Goal: Task Accomplishment & Management: Complete application form

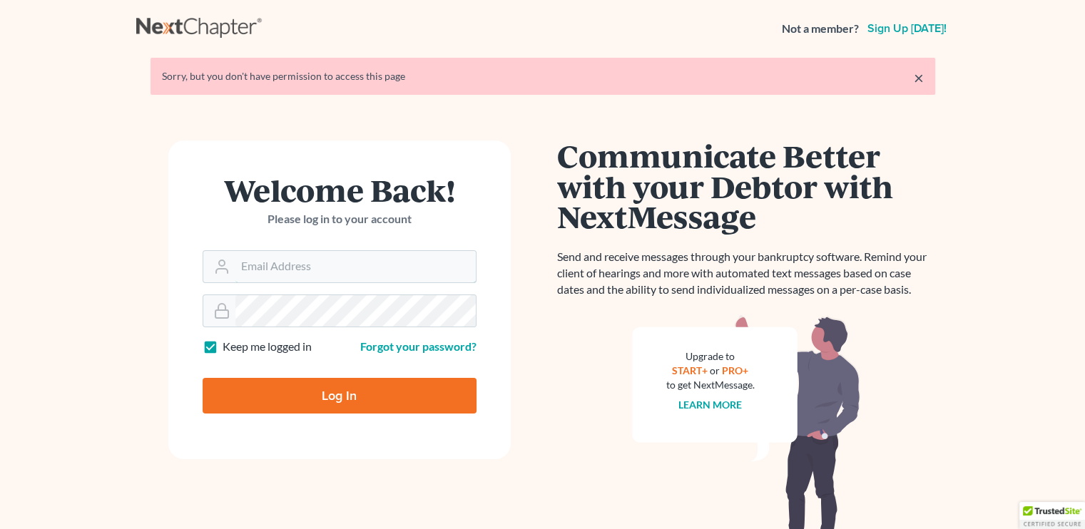
type input "[EMAIL_ADDRESS][DOMAIN_NAME]"
click at [286, 399] on input "Log In" at bounding box center [340, 396] width 274 height 36
type input "Thinking..."
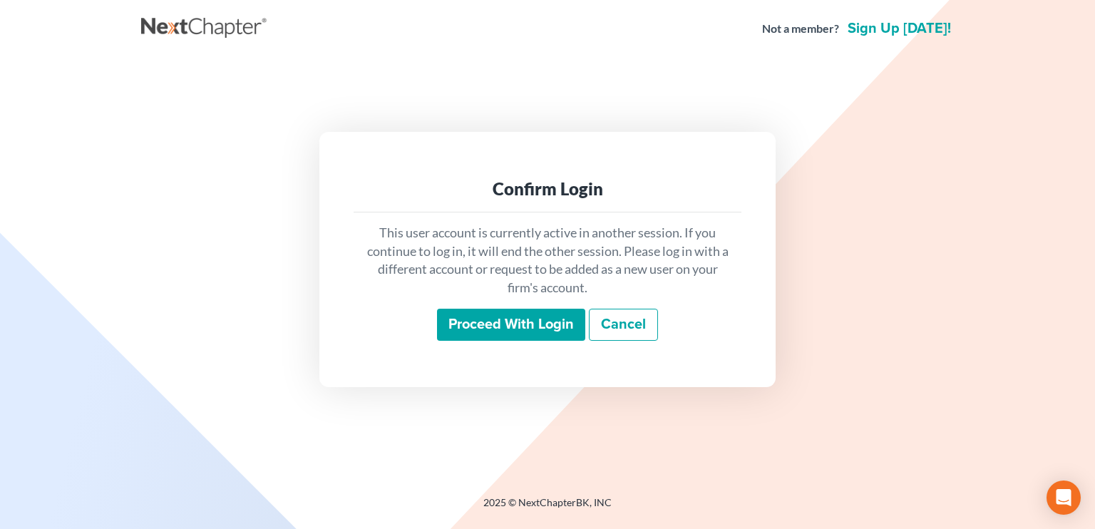
click at [560, 327] on input "Proceed with login" at bounding box center [511, 325] width 148 height 33
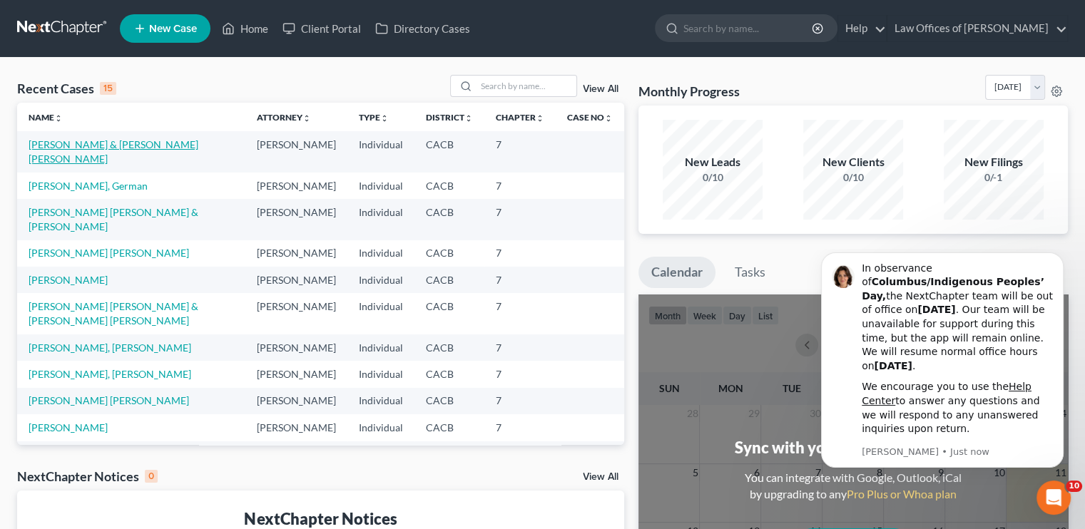
click at [68, 147] on link "Hernandez, Salvador & Monterroso Perez, Heidi" at bounding box center [114, 151] width 170 height 26
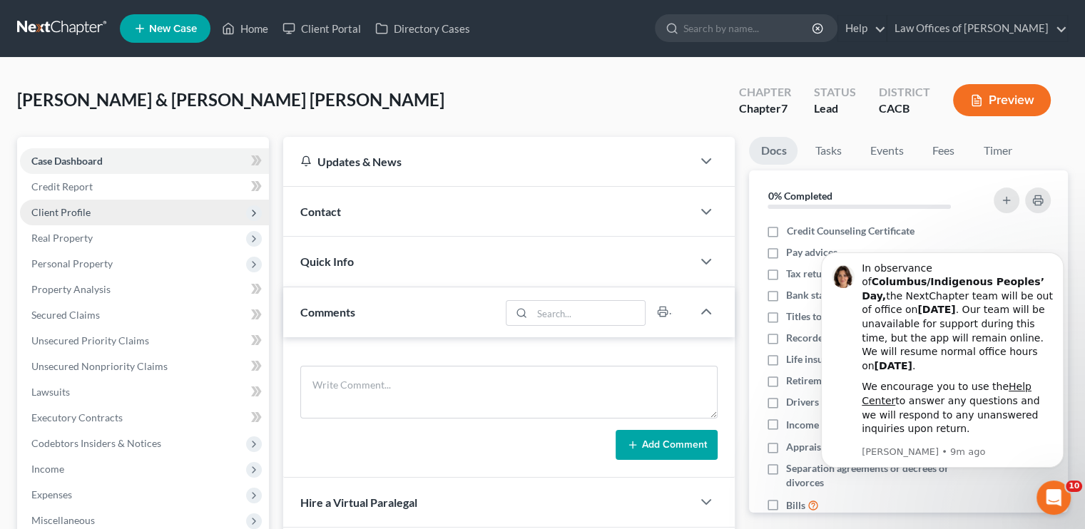
click at [68, 202] on span "Client Profile" at bounding box center [144, 213] width 249 height 26
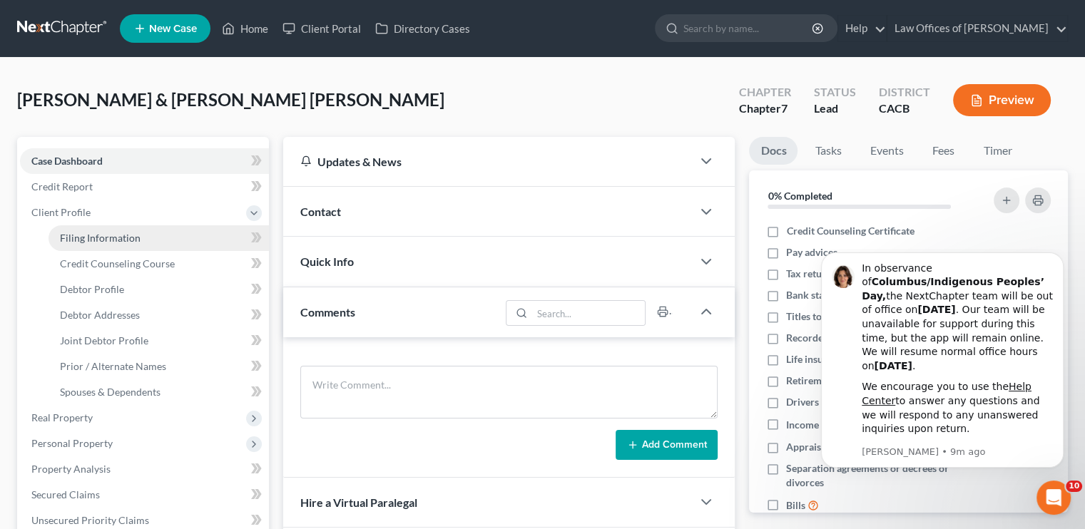
click at [97, 242] on span "Filing Information" at bounding box center [100, 238] width 81 height 12
select select "1"
select select "0"
select select "4"
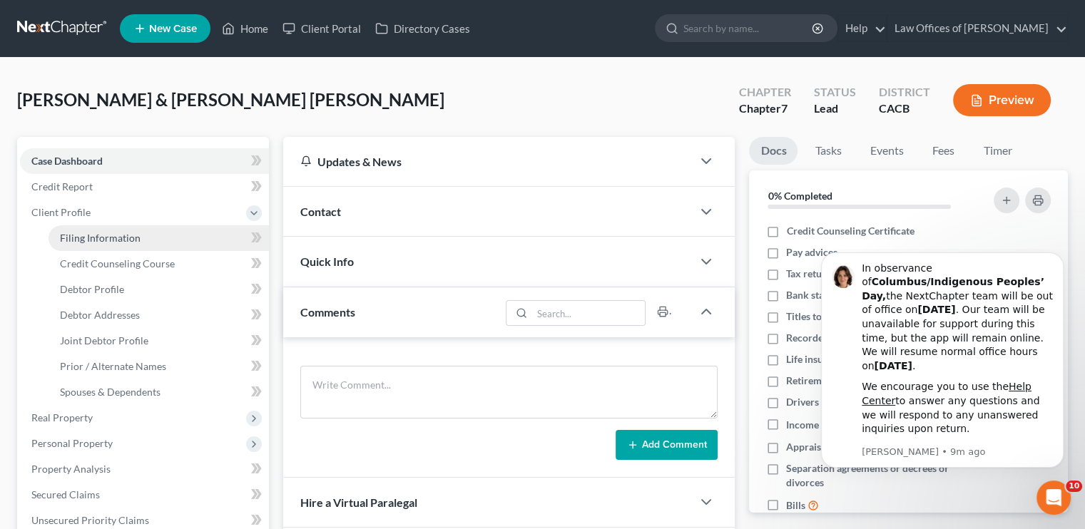
select select "0"
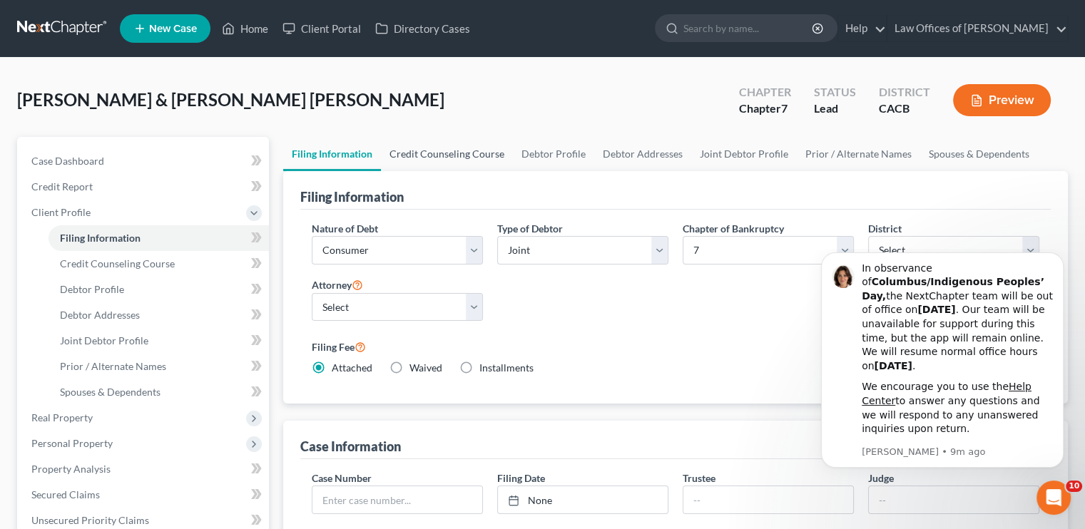
click at [445, 141] on link "Credit Counseling Course" at bounding box center [447, 154] width 132 height 34
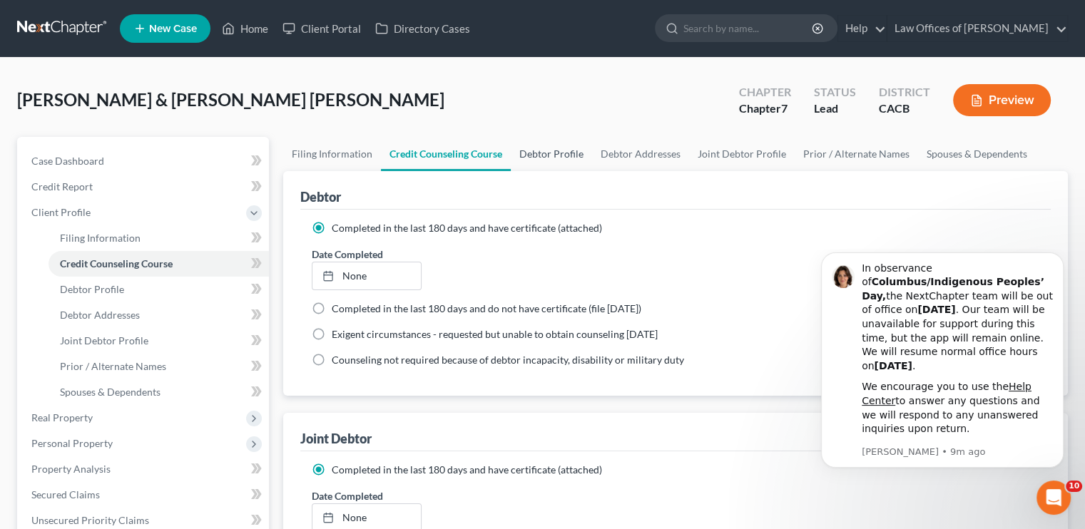
click at [538, 153] on link "Debtor Profile" at bounding box center [551, 154] width 81 height 34
select select "1"
select select "3"
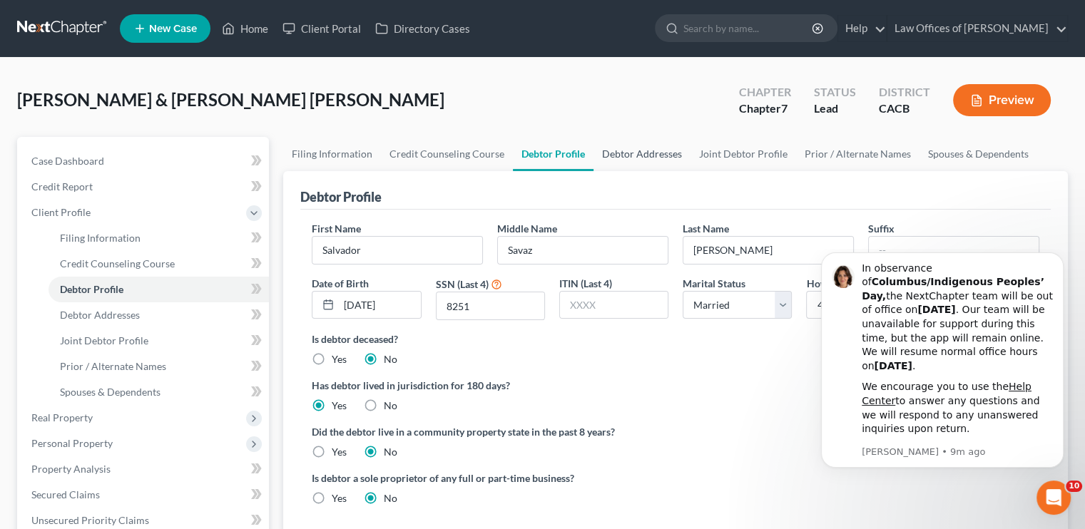
click at [630, 155] on link "Debtor Addresses" at bounding box center [641, 154] width 97 height 34
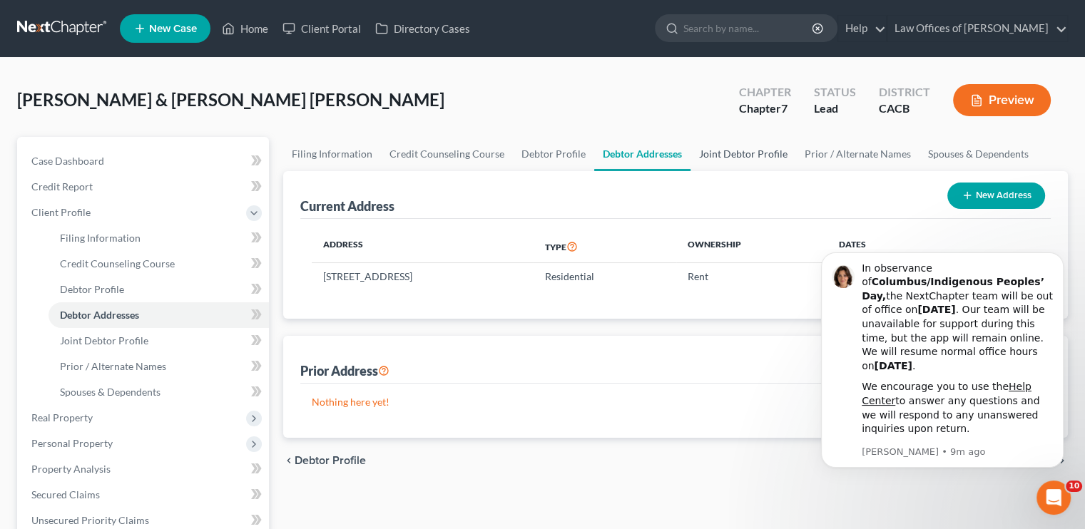
click at [714, 153] on link "Joint Debtor Profile" at bounding box center [743, 154] width 106 height 34
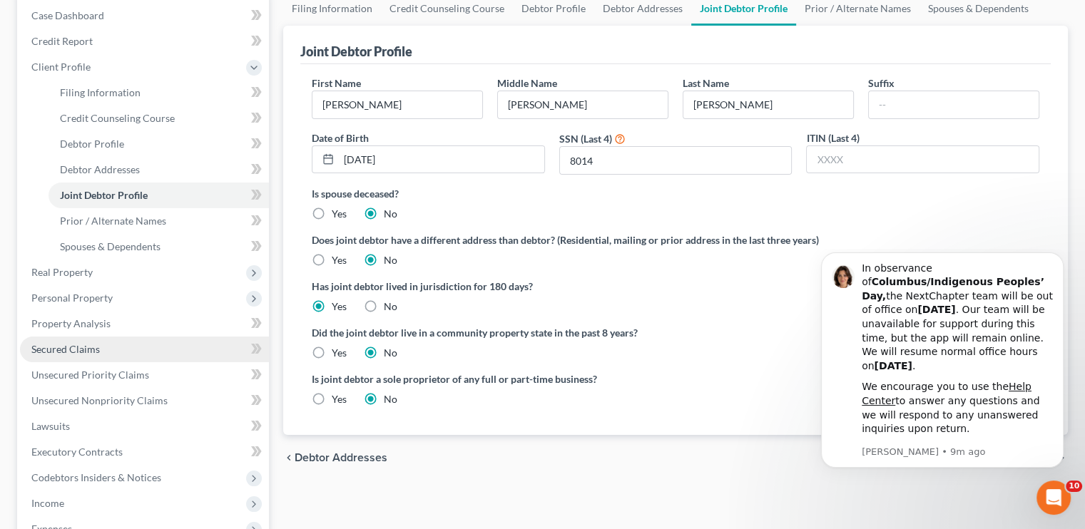
scroll to position [143, 0]
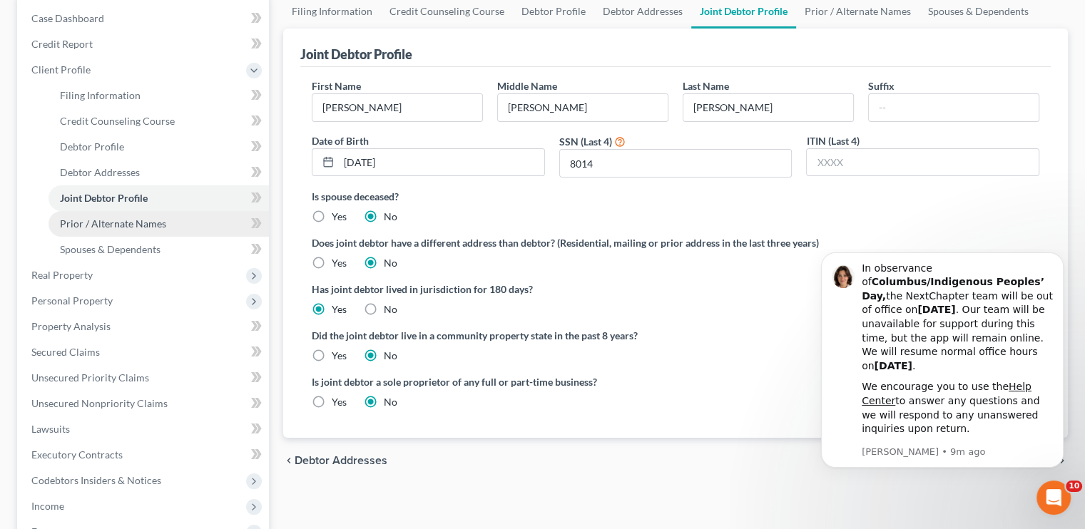
click at [111, 227] on span "Prior / Alternate Names" at bounding box center [113, 223] width 106 height 12
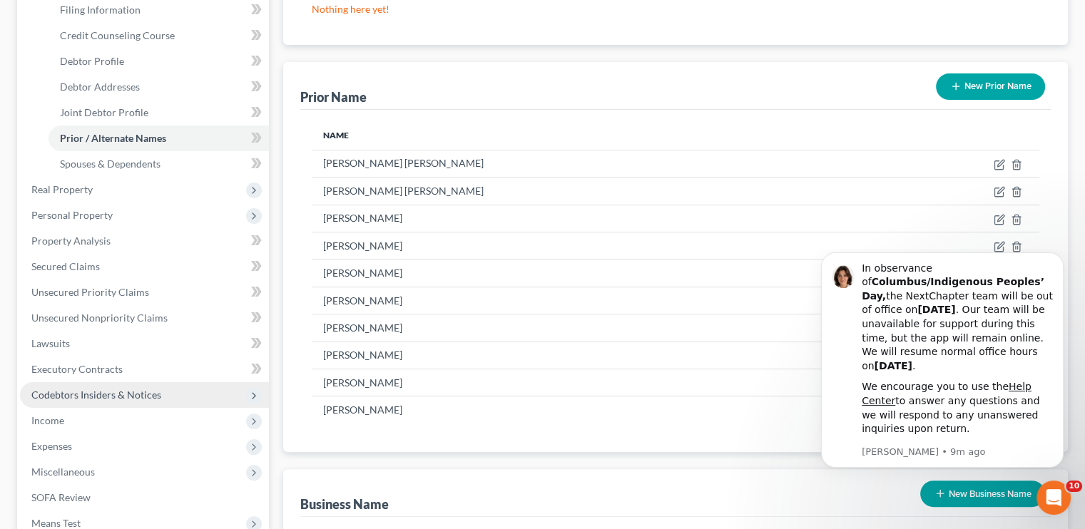
scroll to position [201, 0]
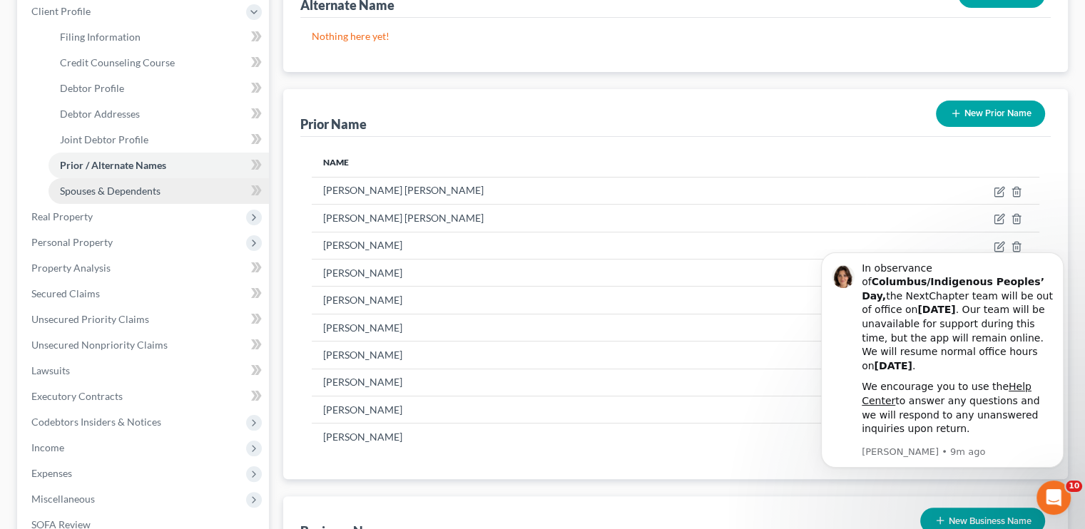
click at [112, 193] on span "Spouses & Dependents" at bounding box center [110, 191] width 101 height 12
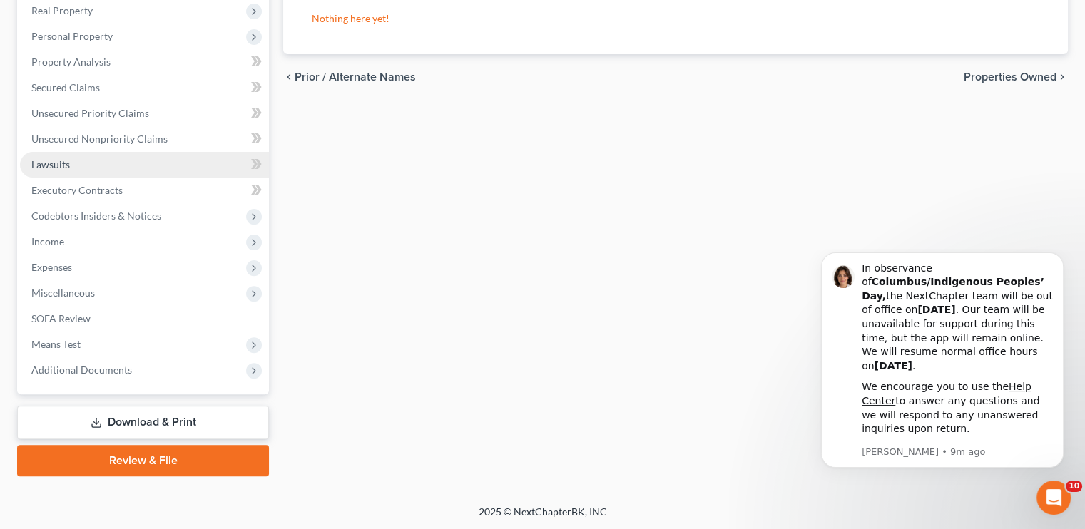
scroll to position [265, 0]
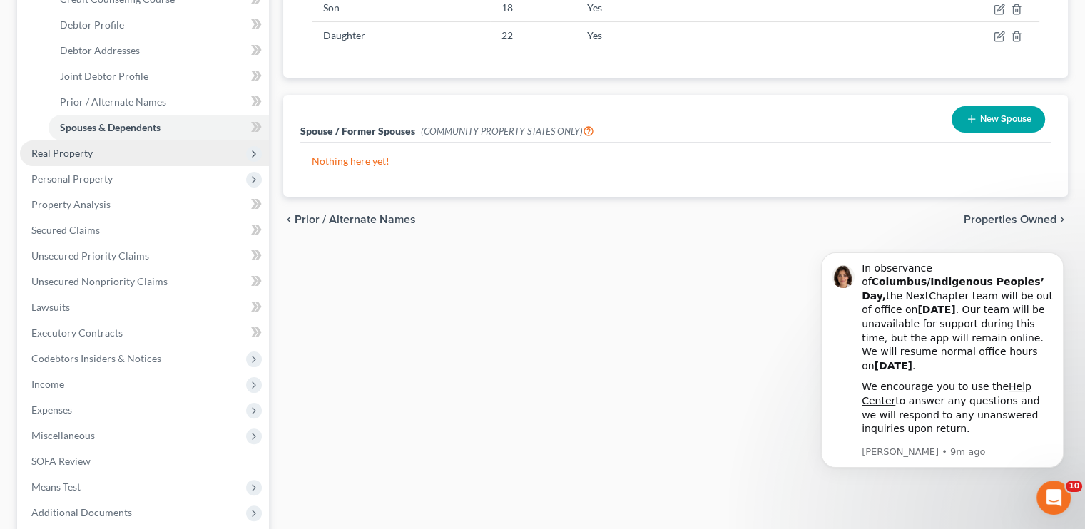
click at [82, 159] on span "Real Property" at bounding box center [144, 153] width 249 height 26
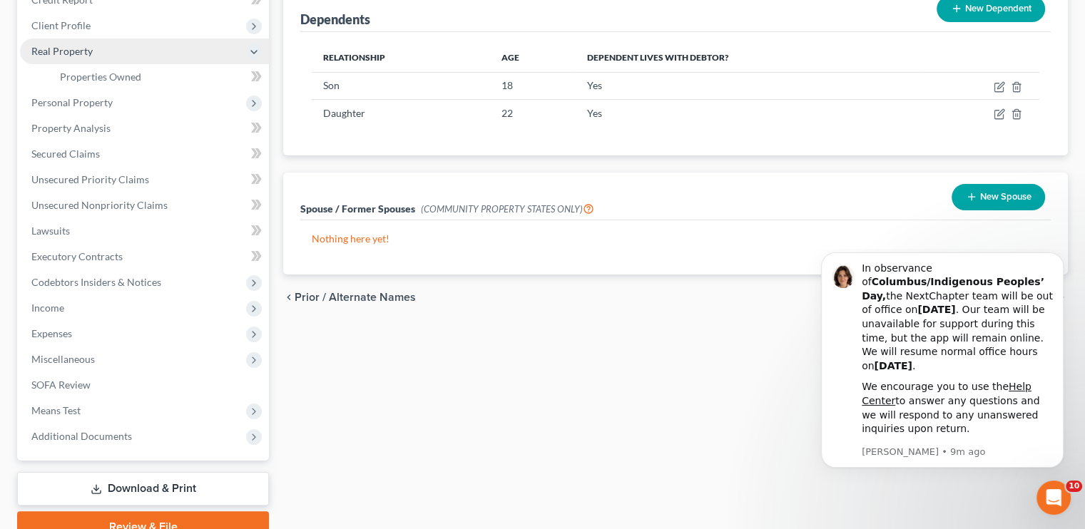
scroll to position [111, 0]
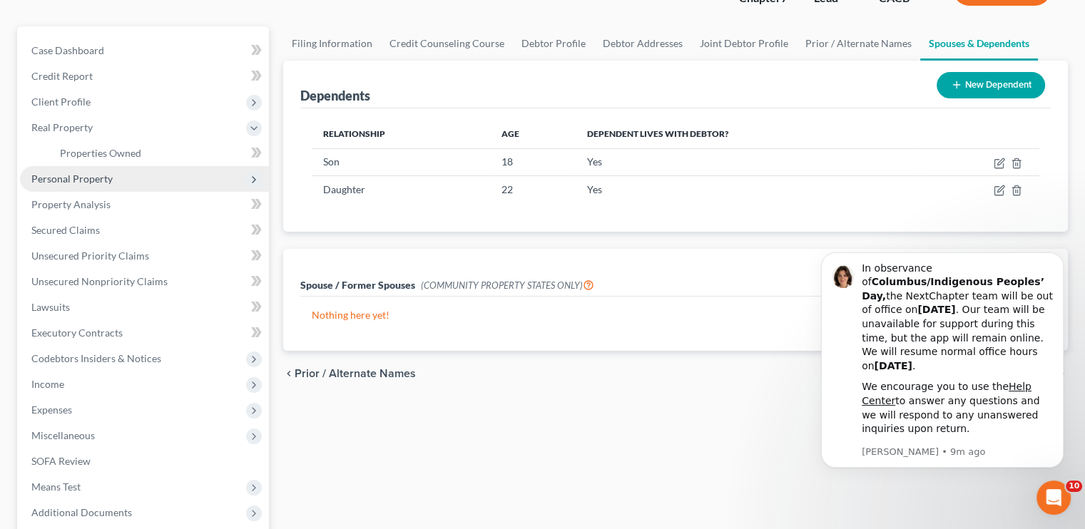
click at [91, 173] on span "Personal Property" at bounding box center [71, 179] width 81 height 12
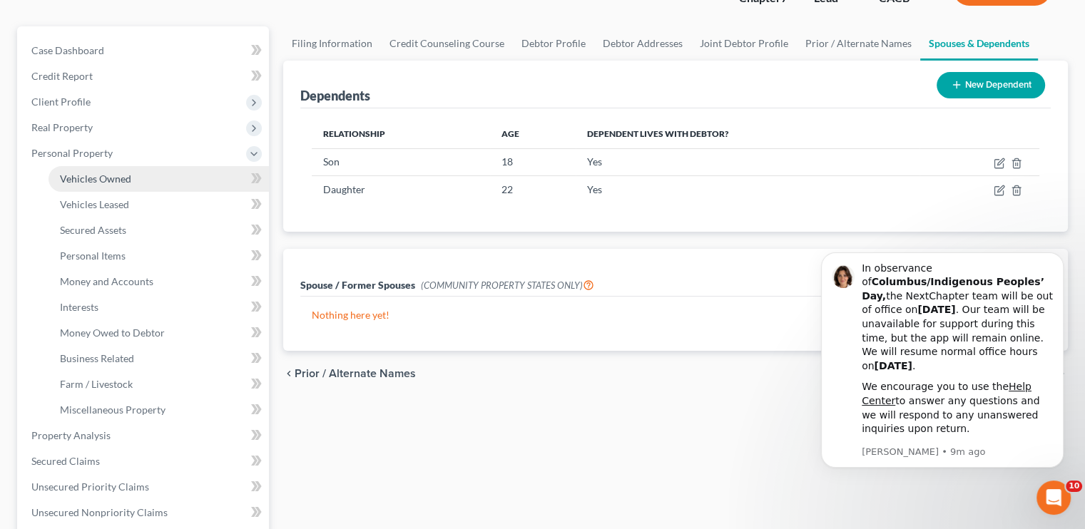
click at [106, 182] on span "Vehicles Owned" at bounding box center [95, 179] width 71 height 12
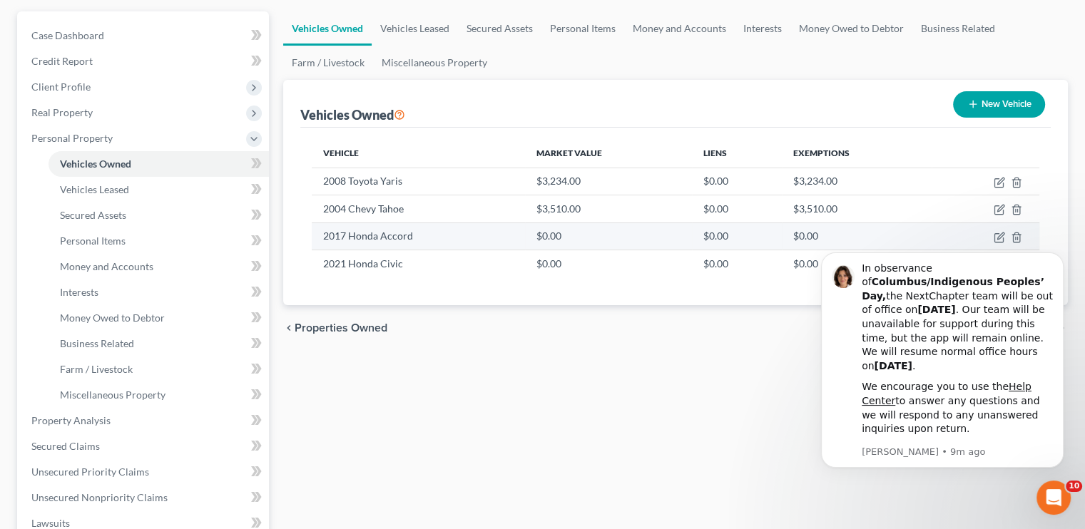
scroll to position [143, 0]
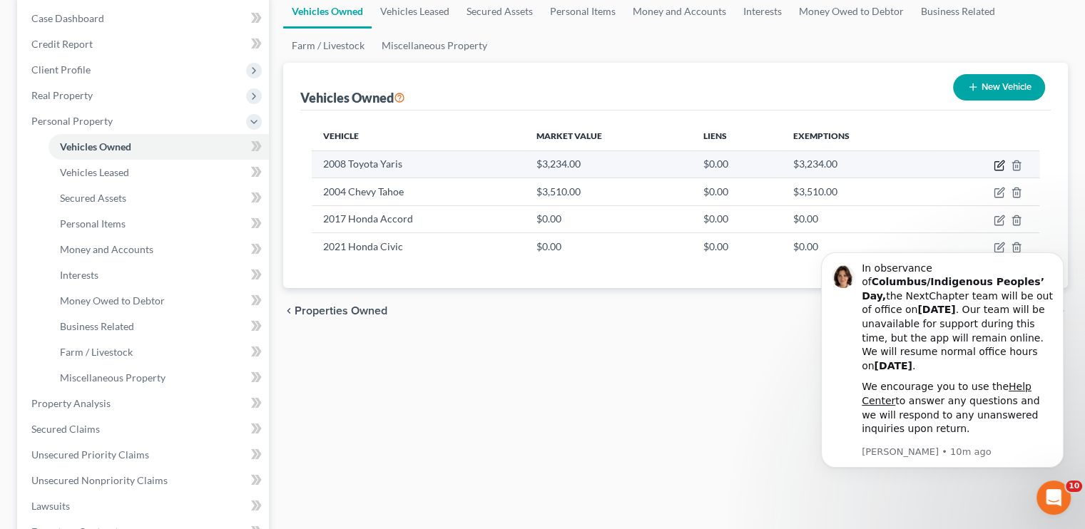
click at [1001, 168] on icon "button" at bounding box center [998, 165] width 11 height 11
select select "0"
select select "18"
select select "3"
select select "2"
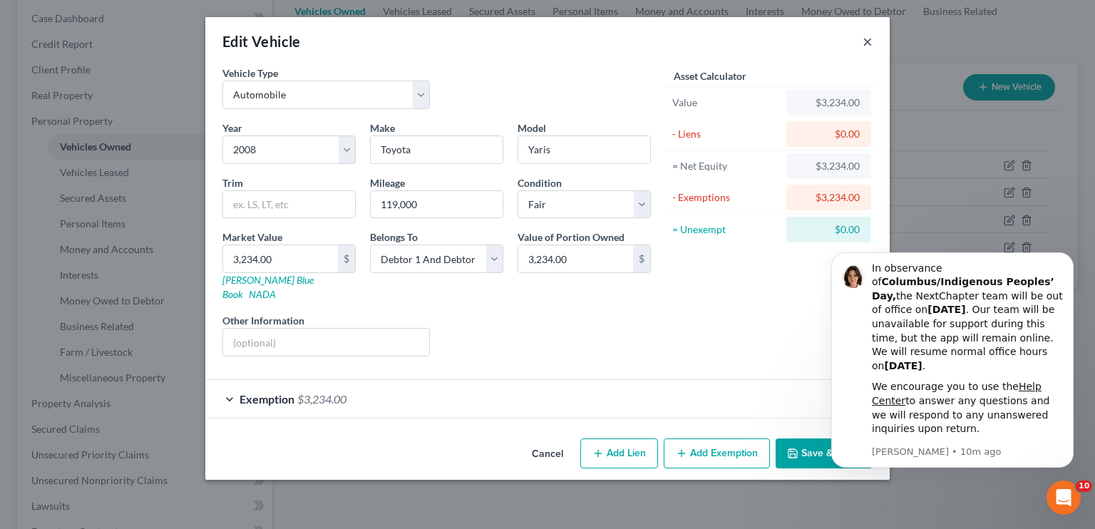
click at [865, 45] on button "×" at bounding box center [868, 41] width 10 height 17
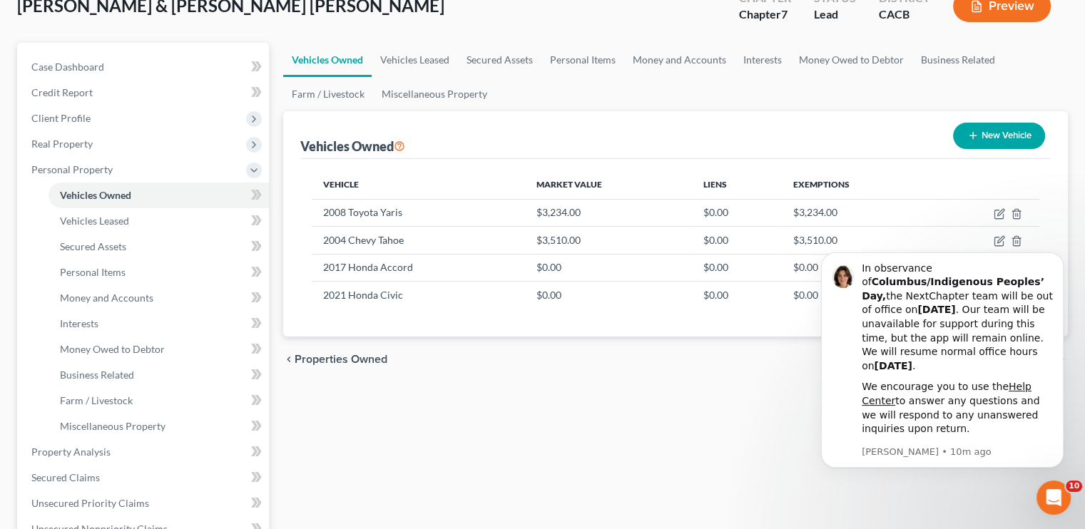
scroll to position [0, 0]
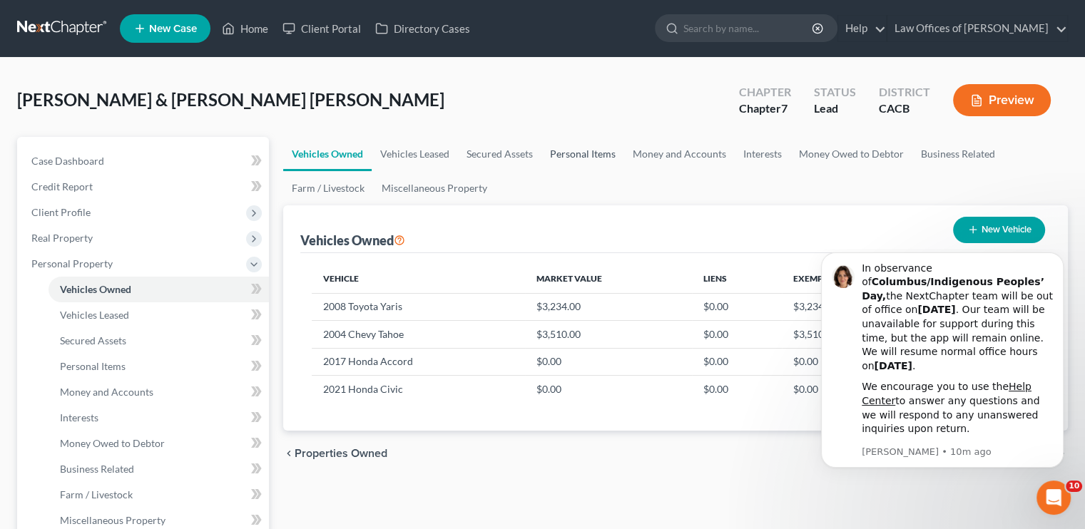
click at [561, 150] on link "Personal Items" at bounding box center [582, 154] width 83 height 34
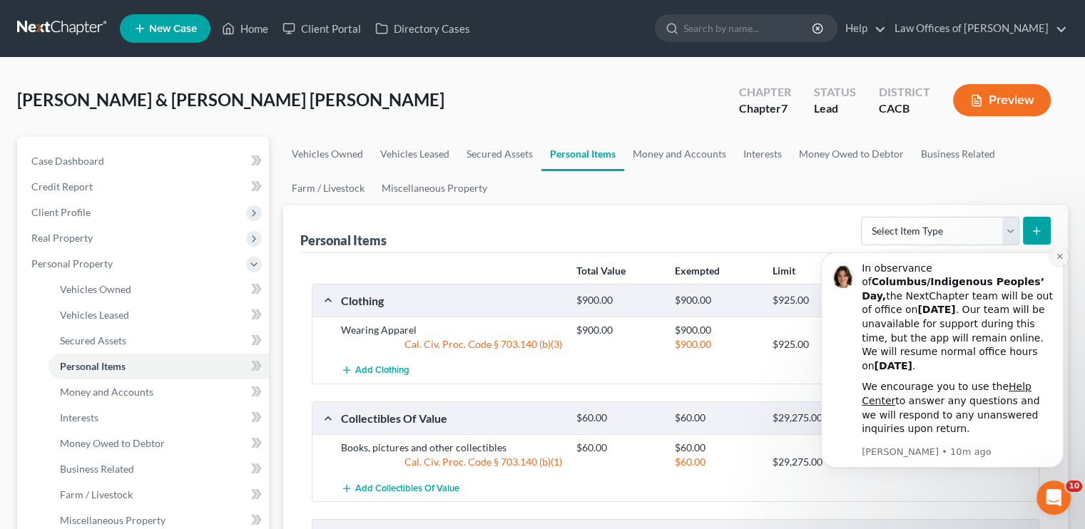
click at [1060, 260] on icon "Dismiss notification" at bounding box center [1059, 256] width 8 height 8
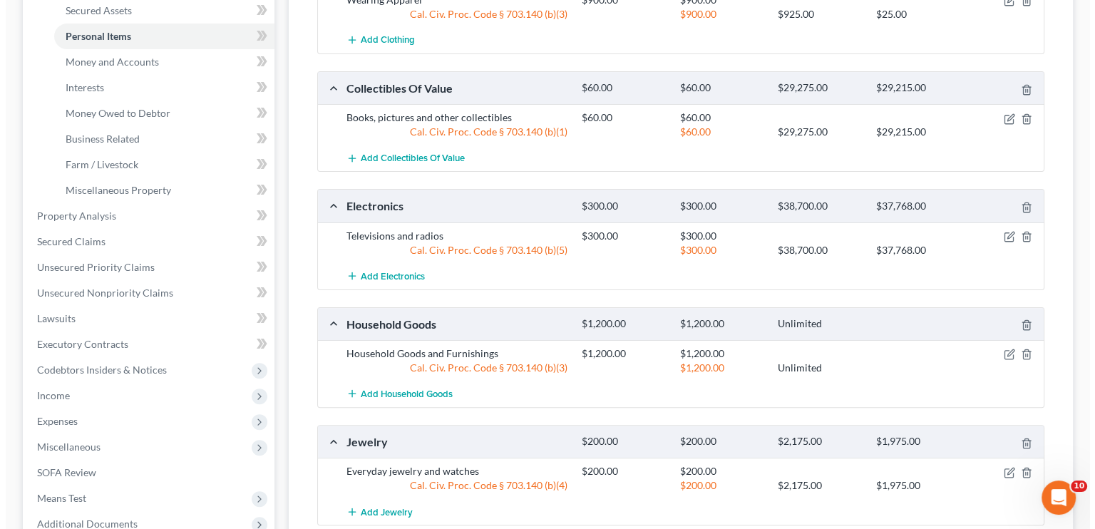
scroll to position [615, 0]
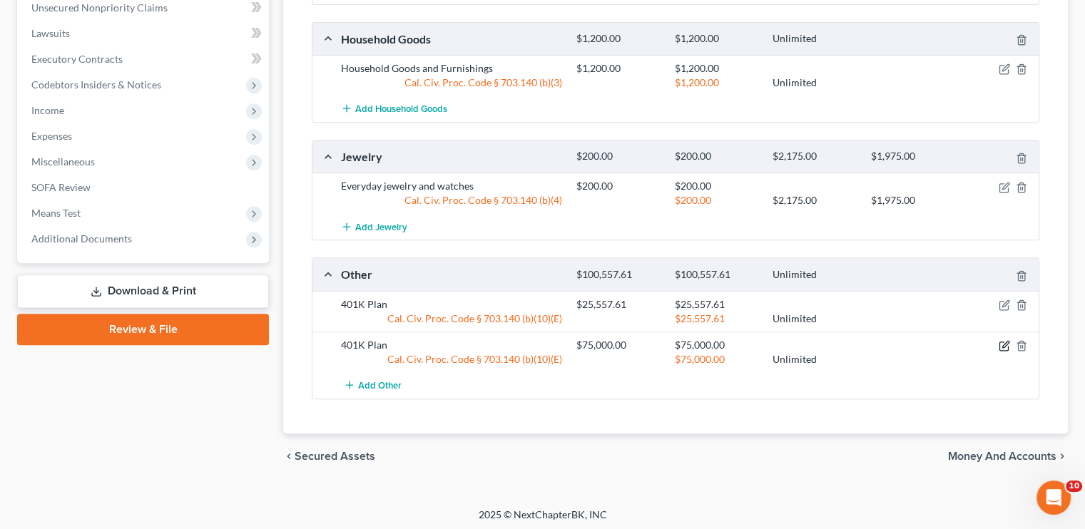
click at [1007, 341] on icon "button" at bounding box center [1005, 344] width 6 height 6
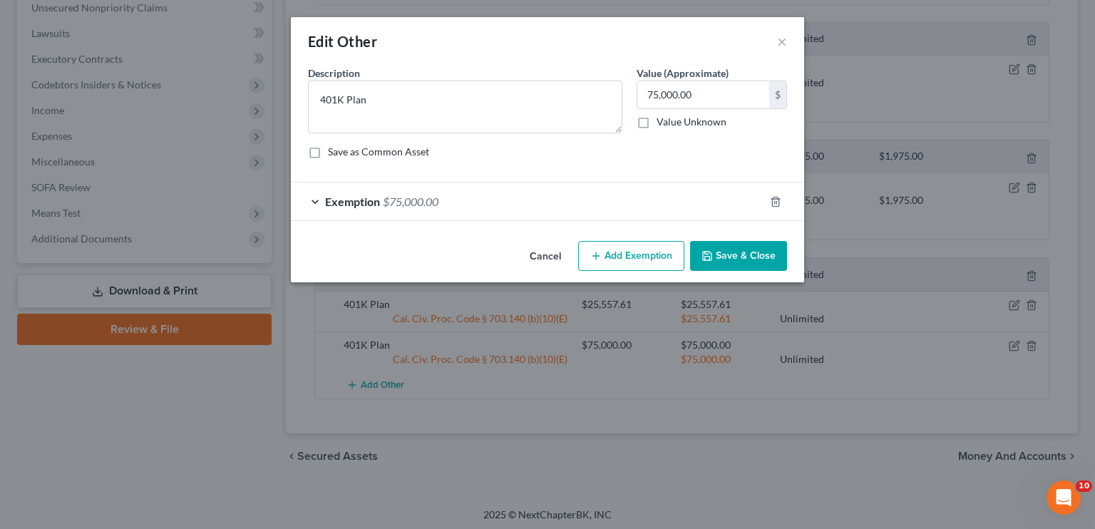
click at [450, 199] on div "Exemption $75,000.00" at bounding box center [527, 202] width 473 height 38
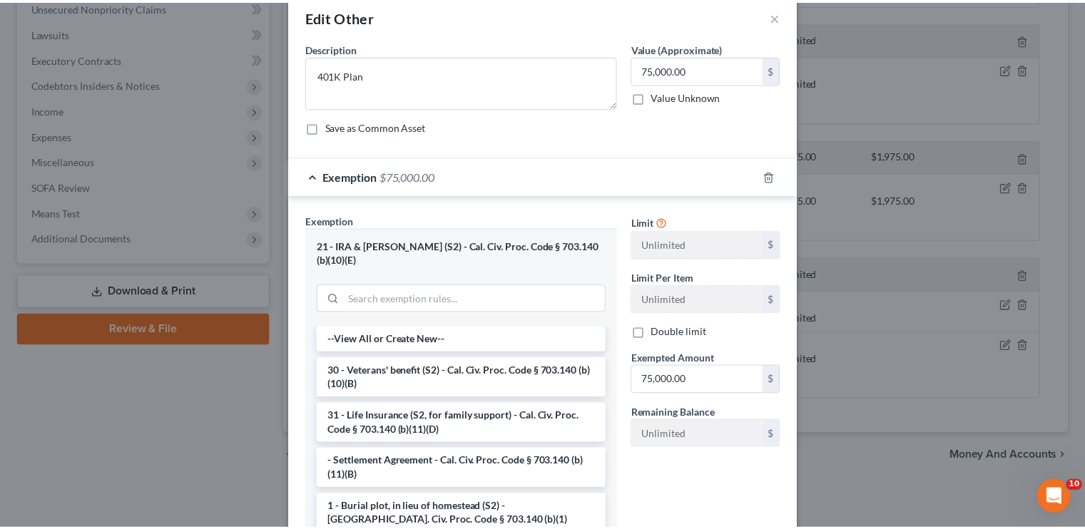
scroll to position [0, 0]
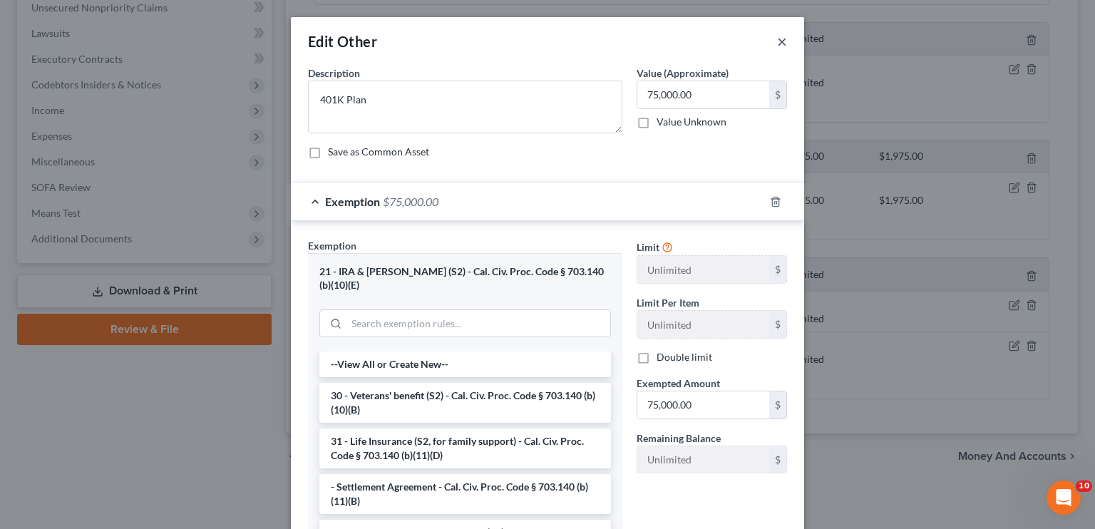
click at [777, 42] on button "×" at bounding box center [782, 41] width 10 height 17
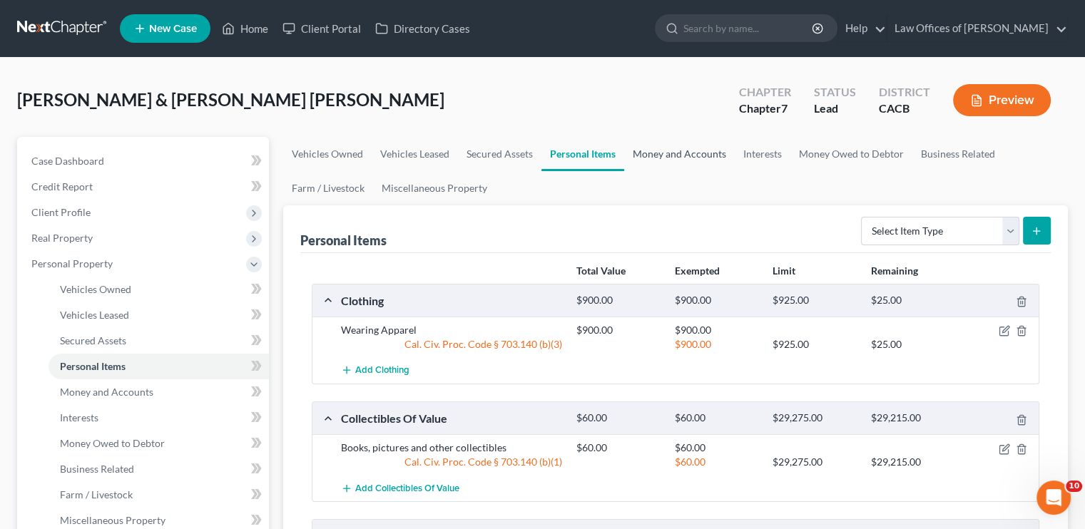
click at [693, 157] on link "Money and Accounts" at bounding box center [679, 154] width 111 height 34
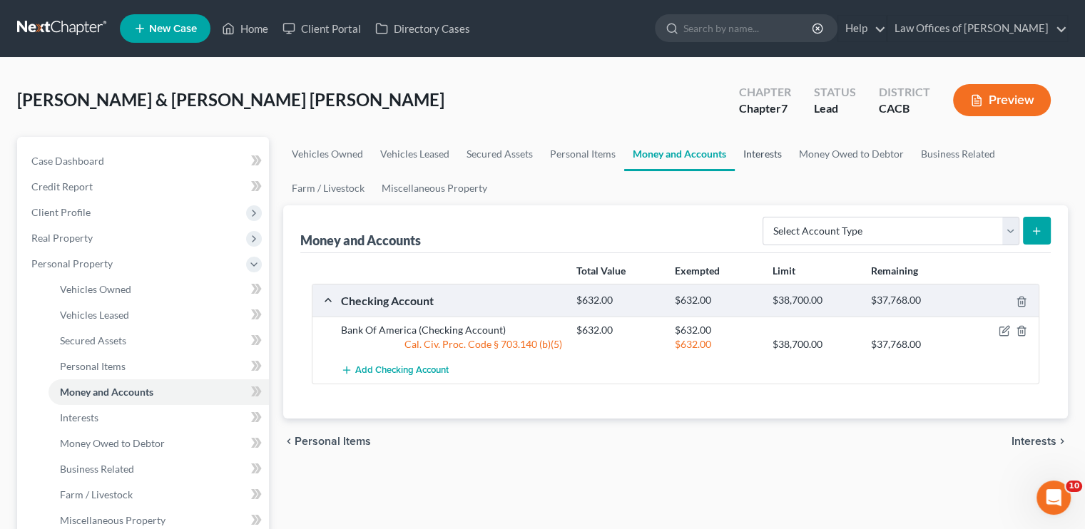
click at [762, 156] on link "Interests" at bounding box center [762, 154] width 56 height 34
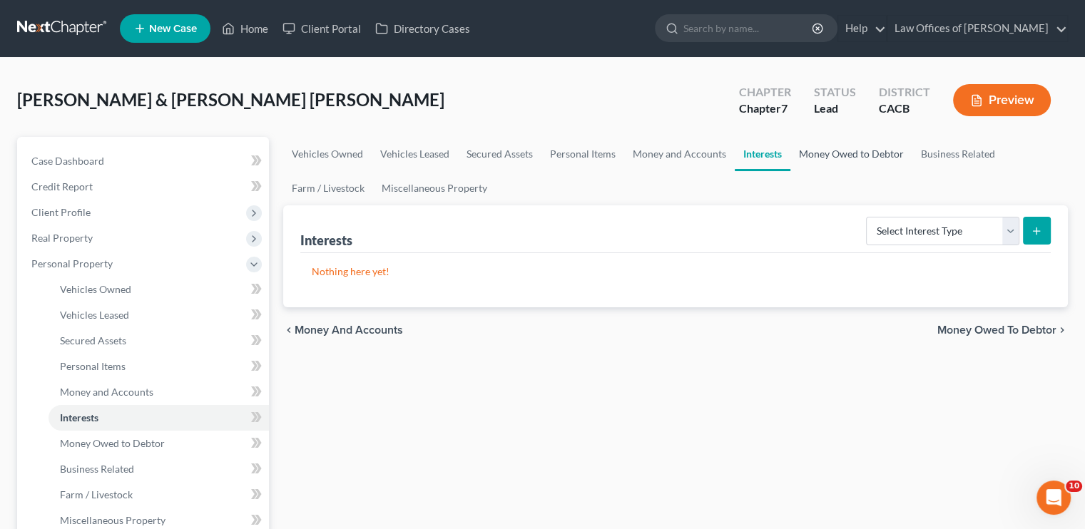
click at [813, 153] on link "Money Owed to Debtor" at bounding box center [851, 154] width 122 height 34
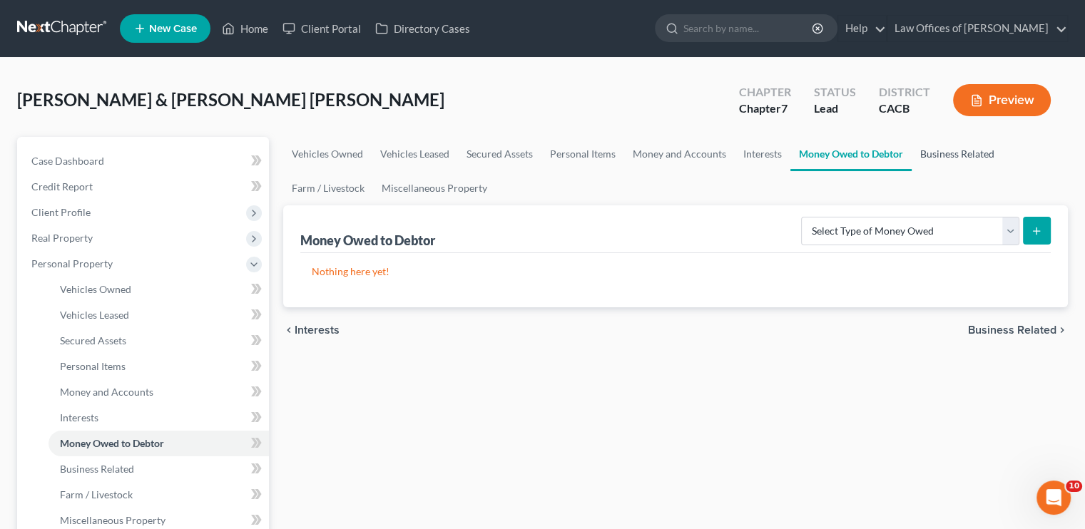
click at [938, 145] on link "Business Related" at bounding box center [956, 154] width 91 height 34
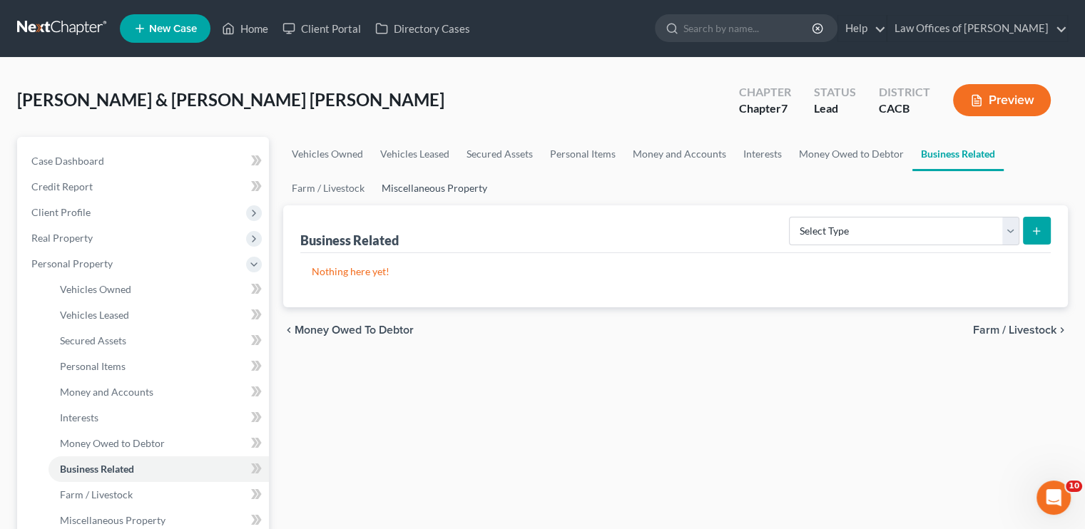
click at [426, 186] on link "Miscellaneous Property" at bounding box center [434, 188] width 123 height 34
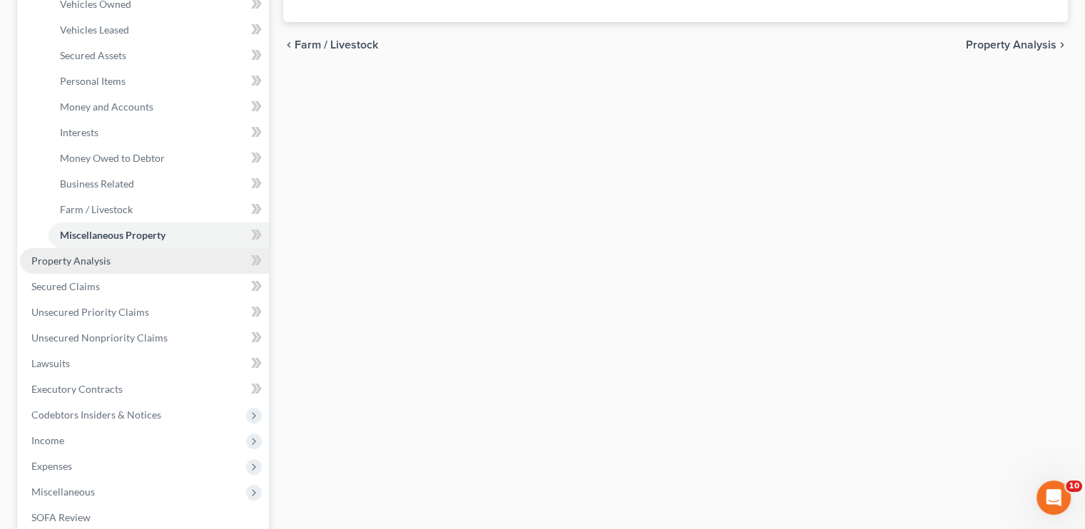
click at [106, 262] on span "Property Analysis" at bounding box center [70, 261] width 79 height 12
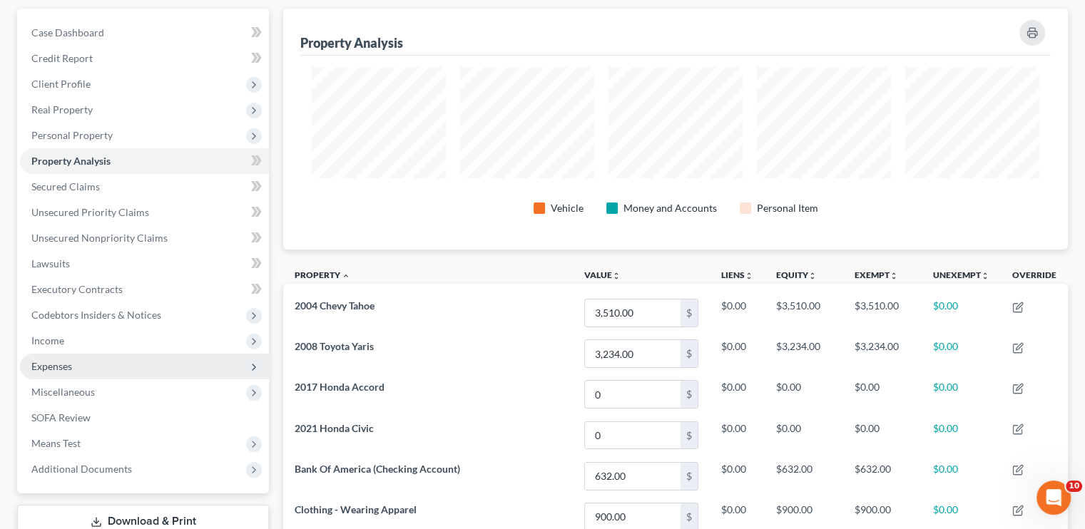
scroll to position [89, 0]
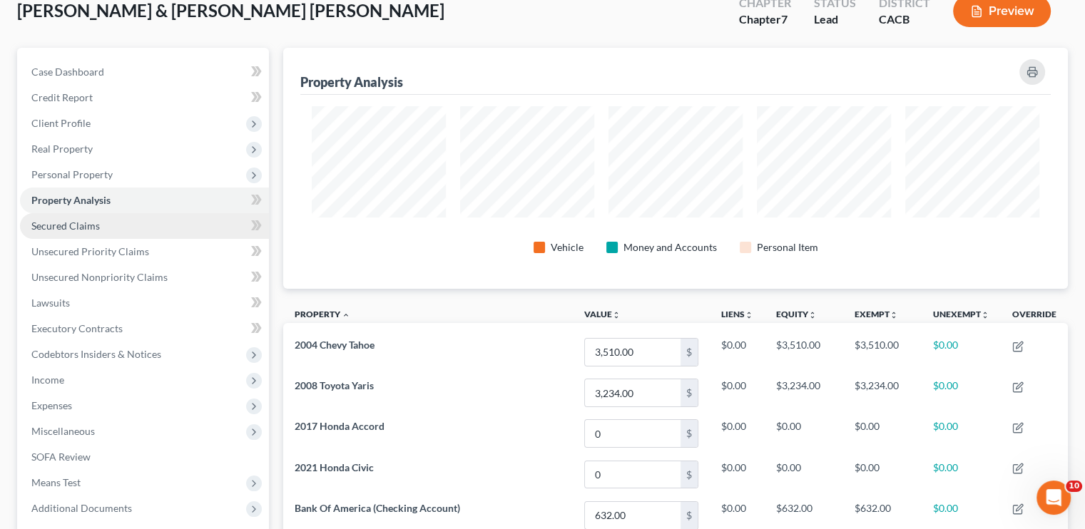
click at [83, 220] on span "Secured Claims" at bounding box center [65, 226] width 68 height 12
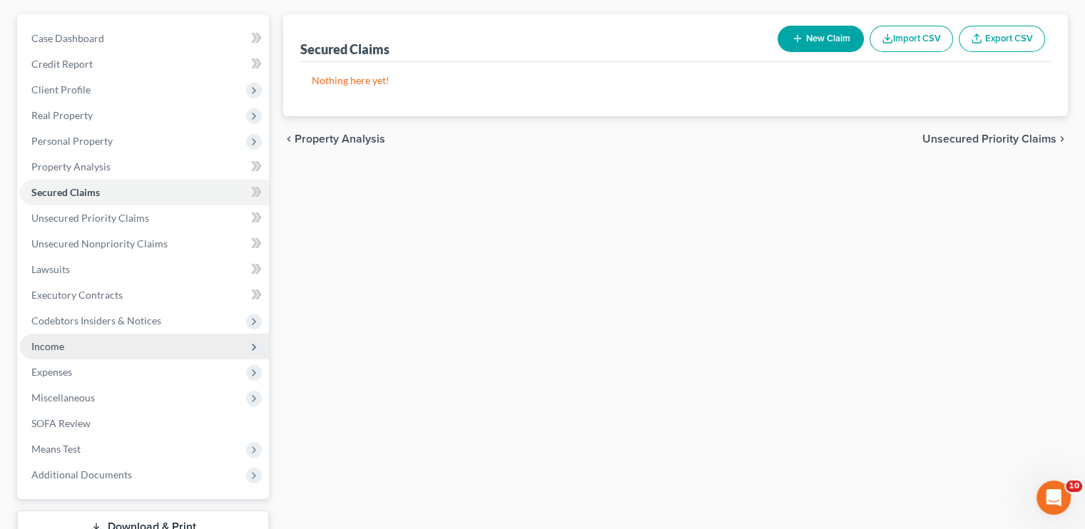
scroll to position [143, 0]
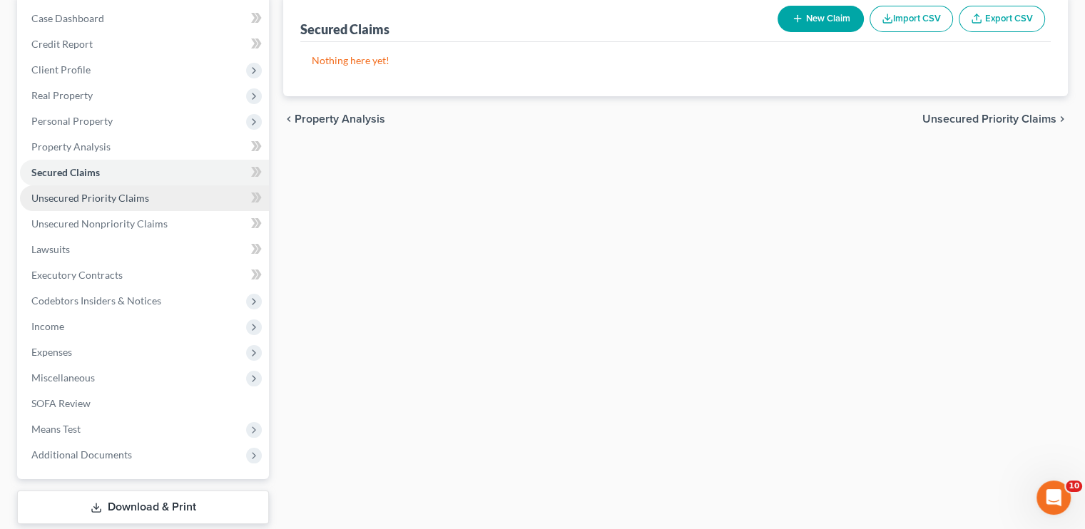
click at [99, 197] on span "Unsecured Priority Claims" at bounding box center [90, 198] width 118 height 12
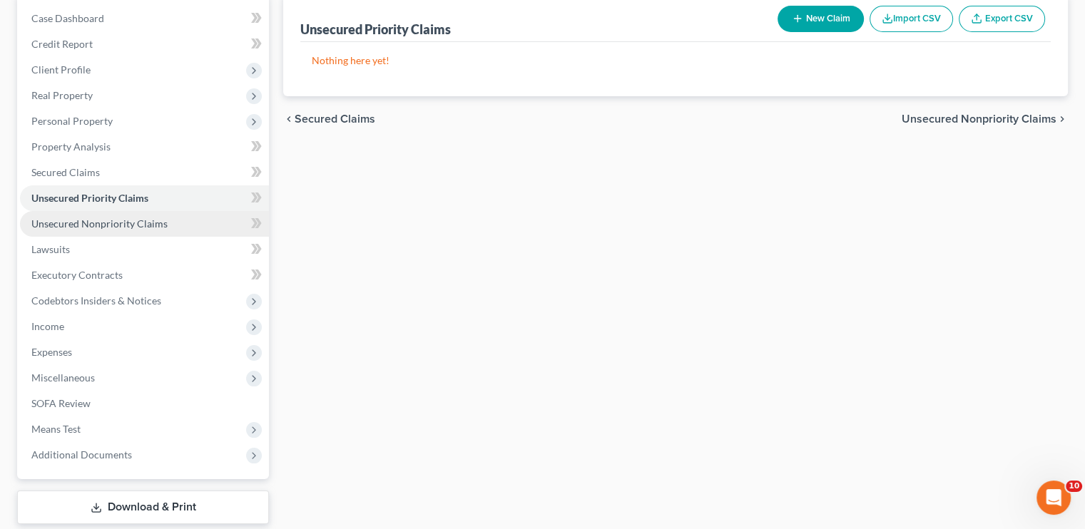
click at [62, 230] on link "Unsecured Nonpriority Claims" at bounding box center [144, 224] width 249 height 26
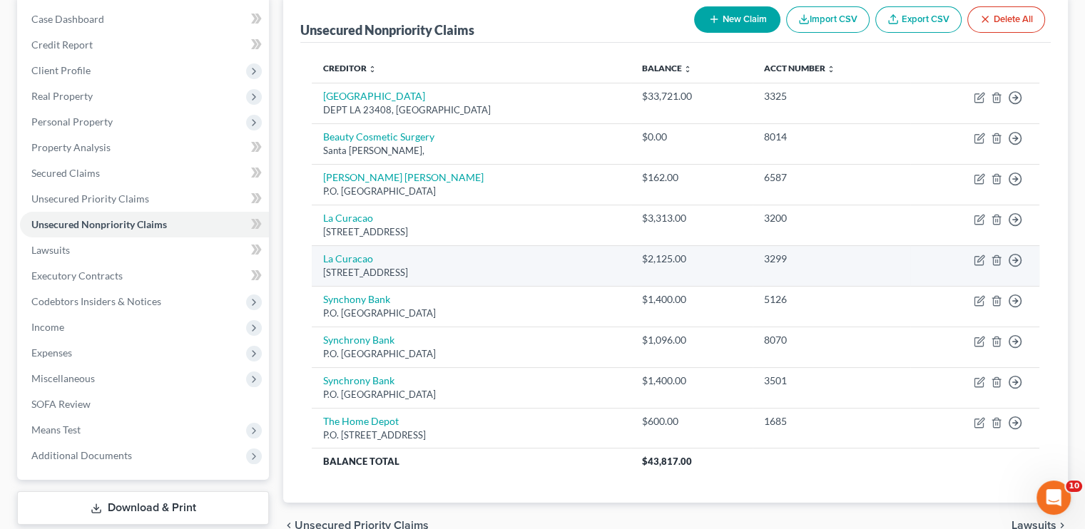
scroll to position [143, 0]
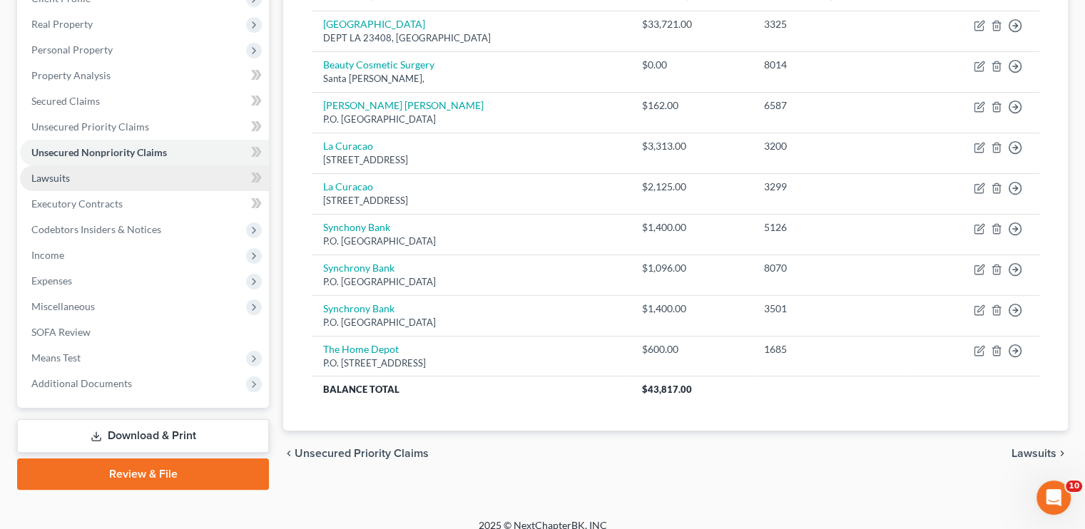
click at [88, 186] on link "Lawsuits" at bounding box center [144, 178] width 249 height 26
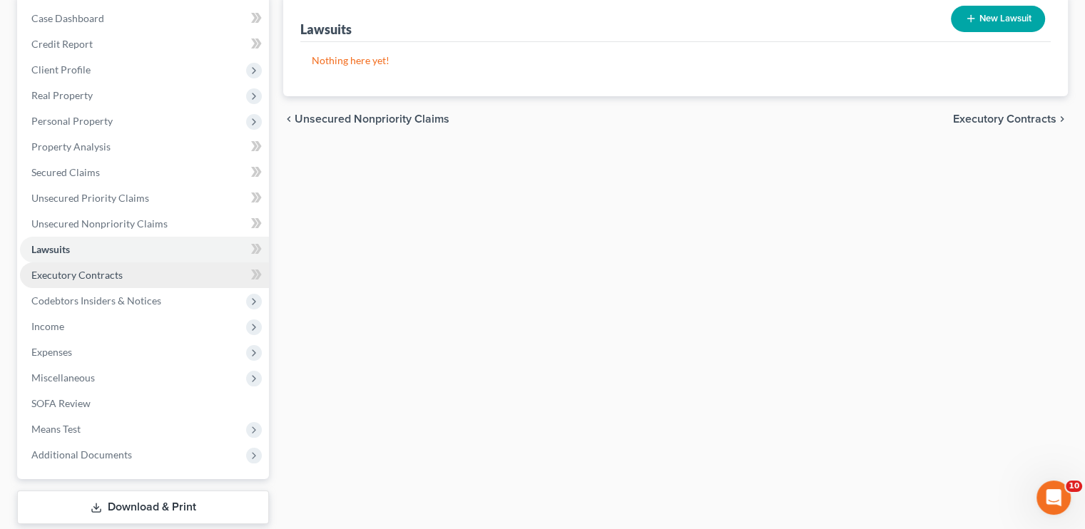
click at [78, 279] on span "Executory Contracts" at bounding box center [76, 275] width 91 height 12
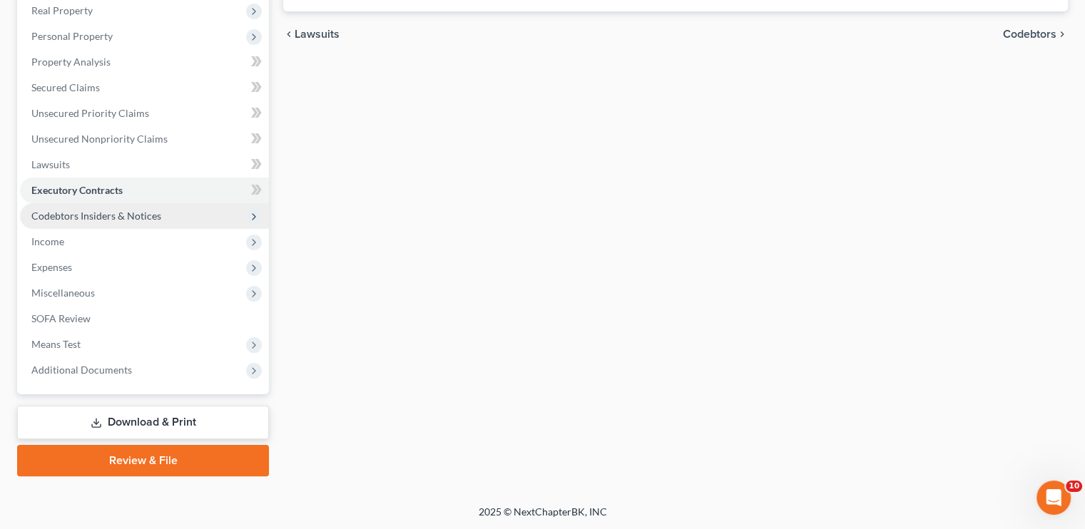
click at [74, 212] on span "Codebtors Insiders & Notices" at bounding box center [96, 216] width 130 height 12
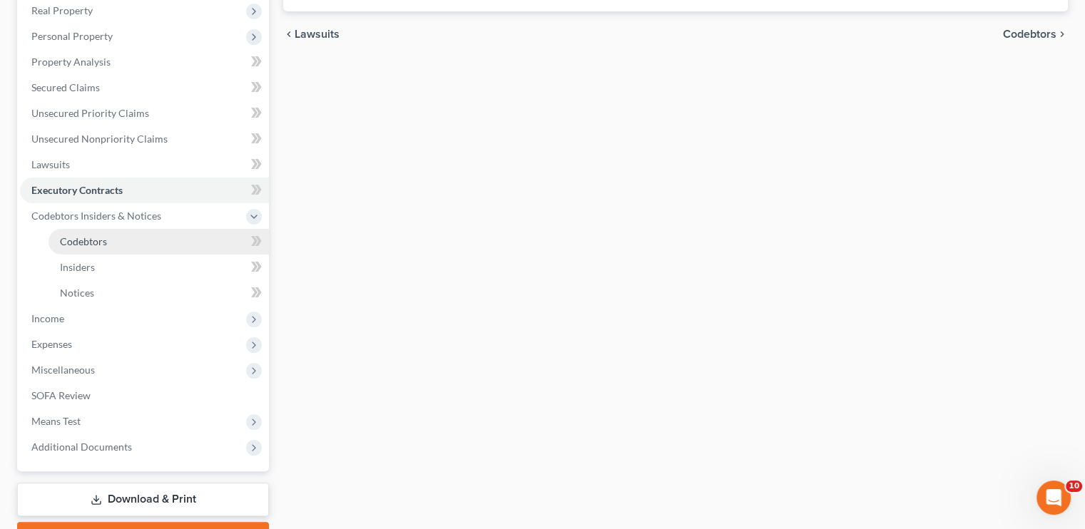
click at [89, 246] on span "Codebtors" at bounding box center [83, 241] width 47 height 12
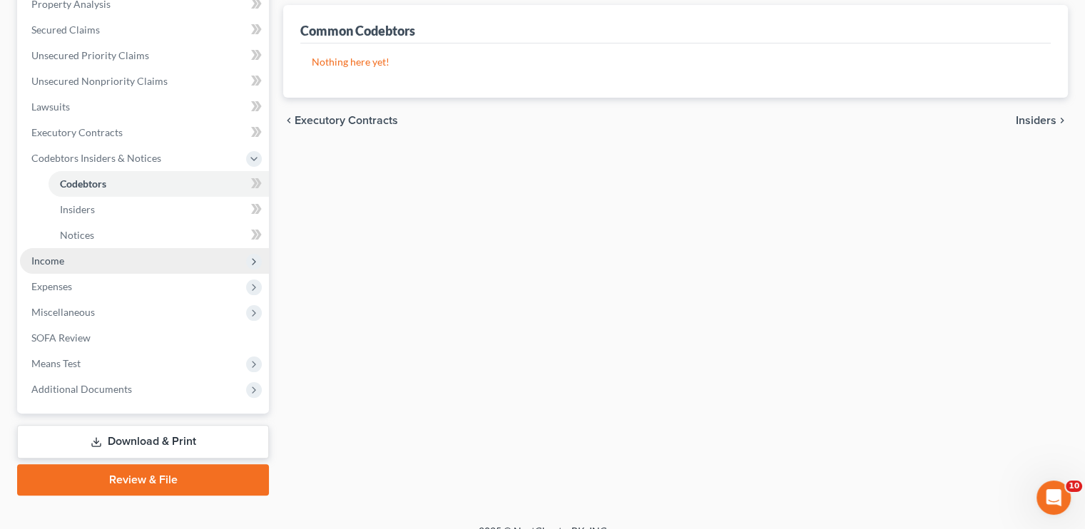
click at [73, 255] on span "Income" at bounding box center [144, 261] width 249 height 26
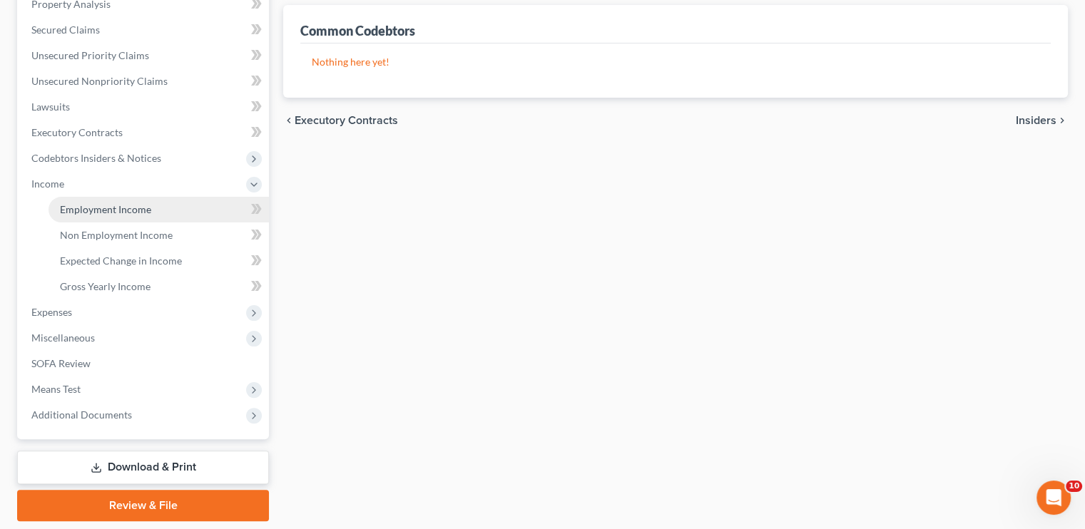
click at [104, 216] on link "Employment Income" at bounding box center [158, 210] width 220 height 26
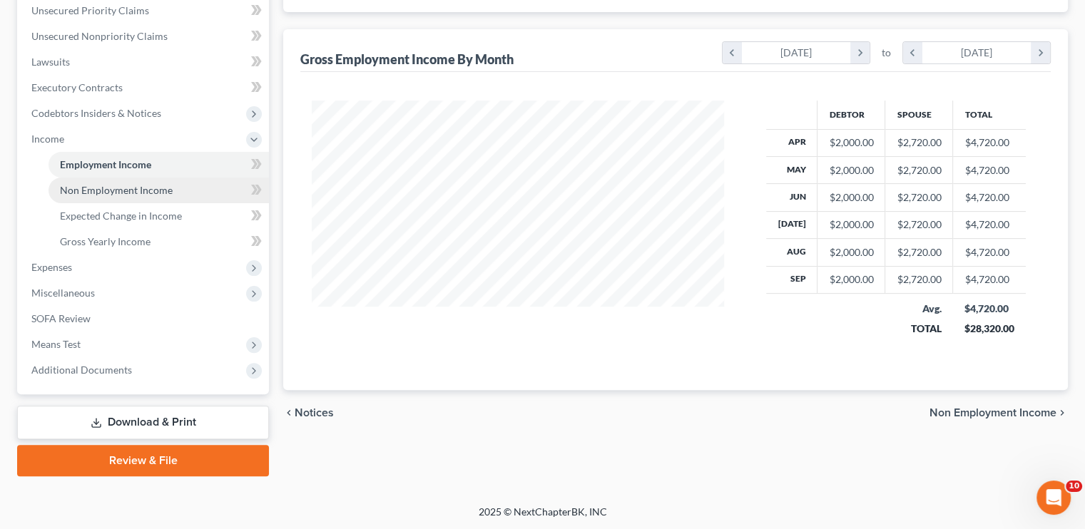
click at [111, 190] on span "Non Employment Income" at bounding box center [116, 190] width 113 height 12
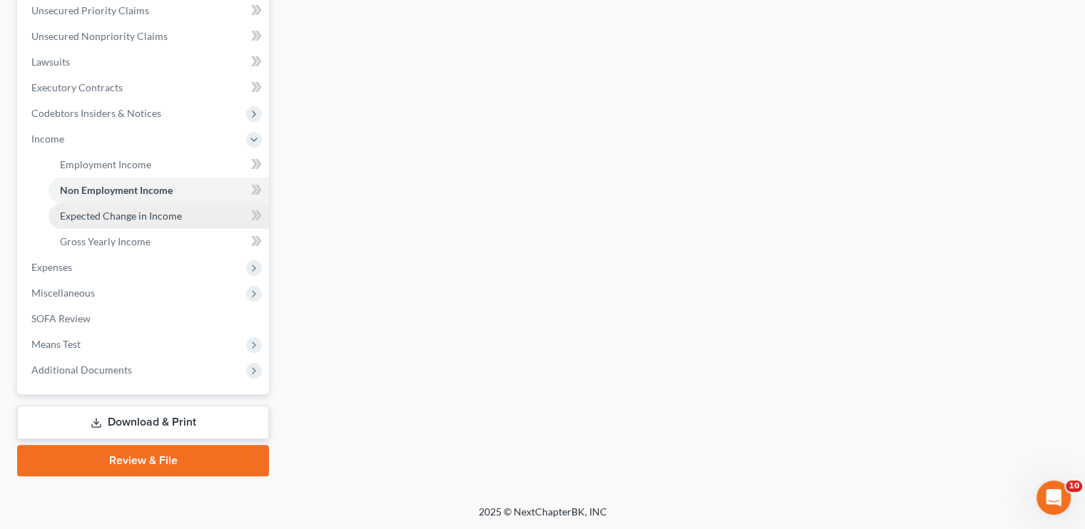
click at [119, 215] on span "Expected Change in Income" at bounding box center [121, 216] width 122 height 12
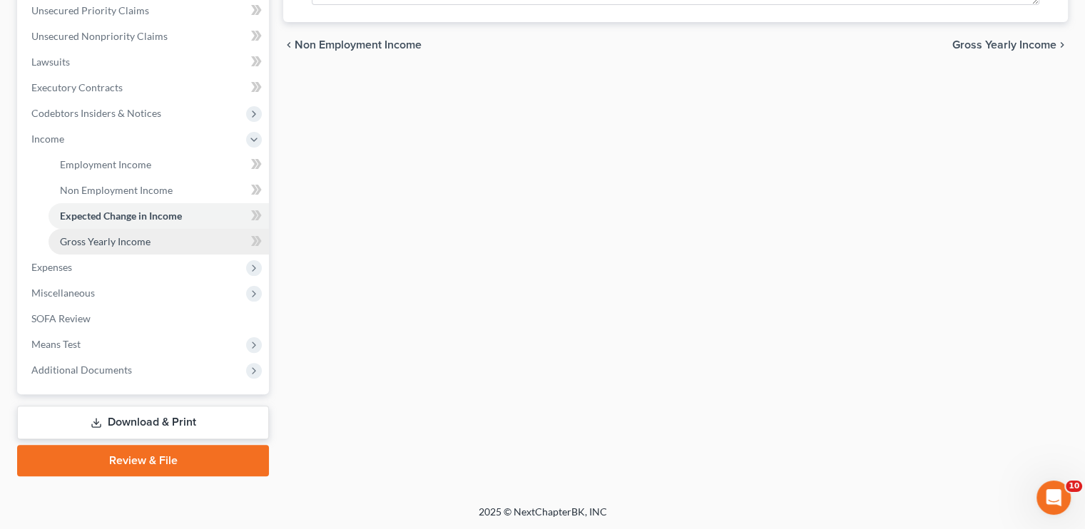
click at [94, 243] on span "Gross Yearly Income" at bounding box center [105, 241] width 91 height 12
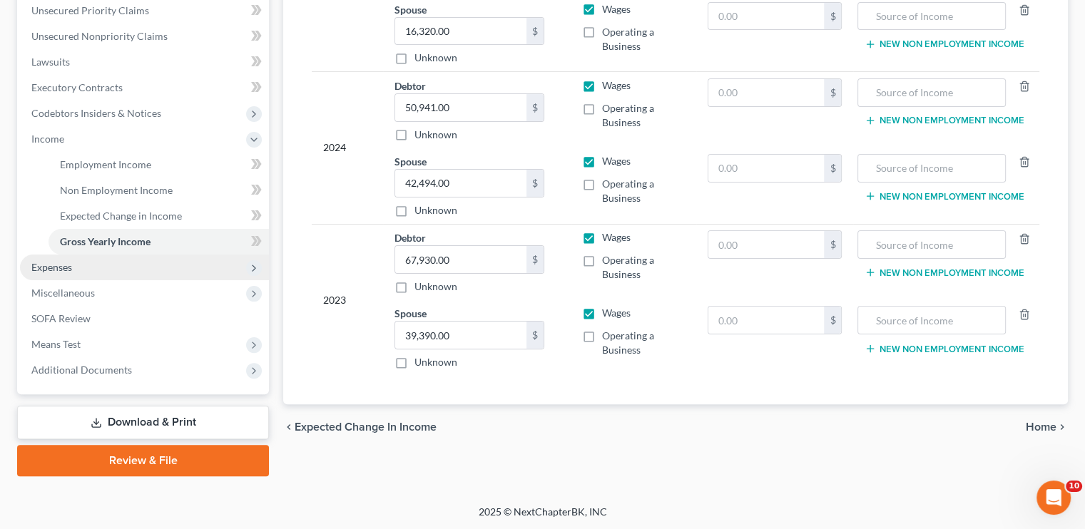
click at [67, 275] on span "Expenses" at bounding box center [144, 268] width 249 height 26
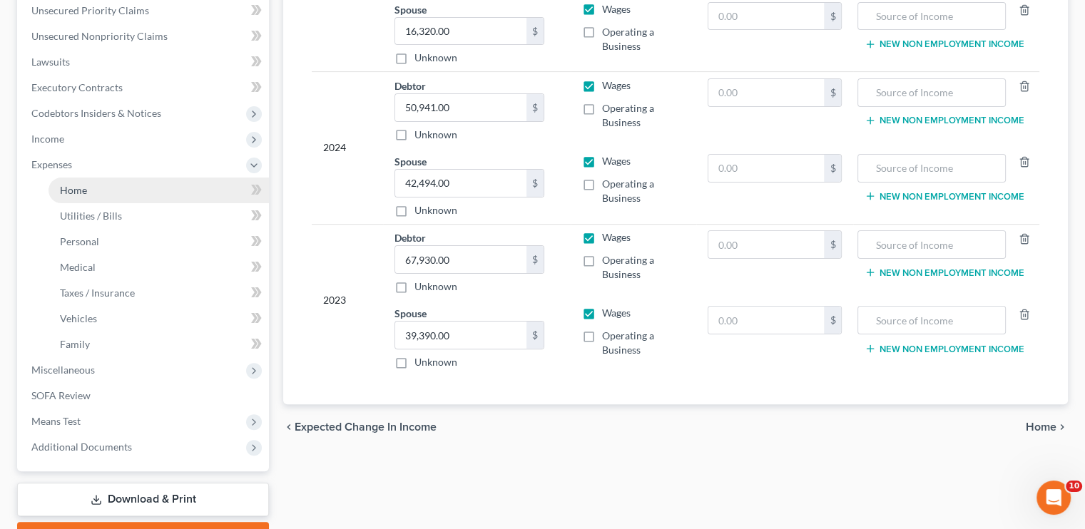
click at [81, 195] on span "Home" at bounding box center [73, 190] width 27 height 12
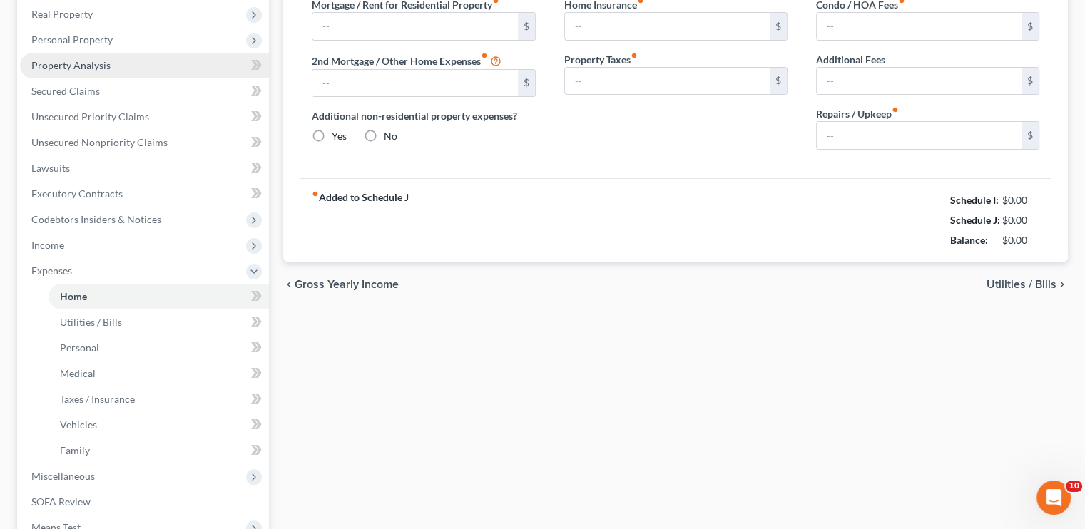
type input "2,830.00"
type input "0.00"
radio input "true"
type input "0.00"
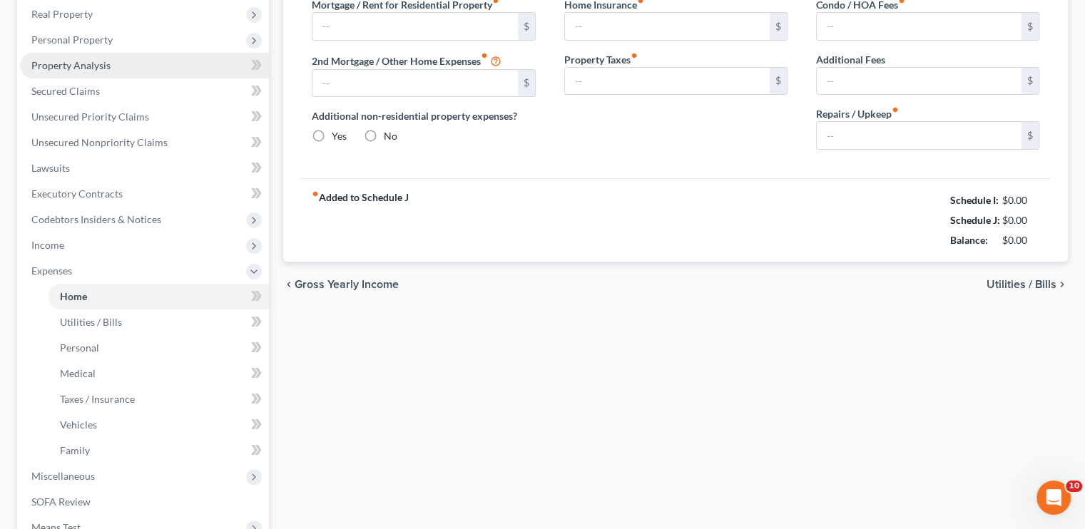
type input "0.00"
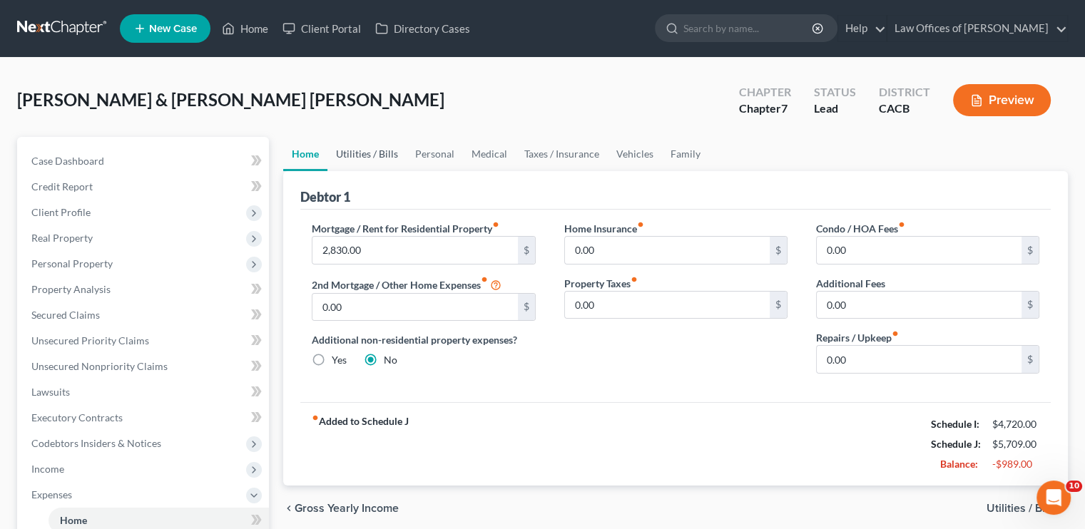
click at [374, 156] on link "Utilities / Bills" at bounding box center [366, 154] width 79 height 34
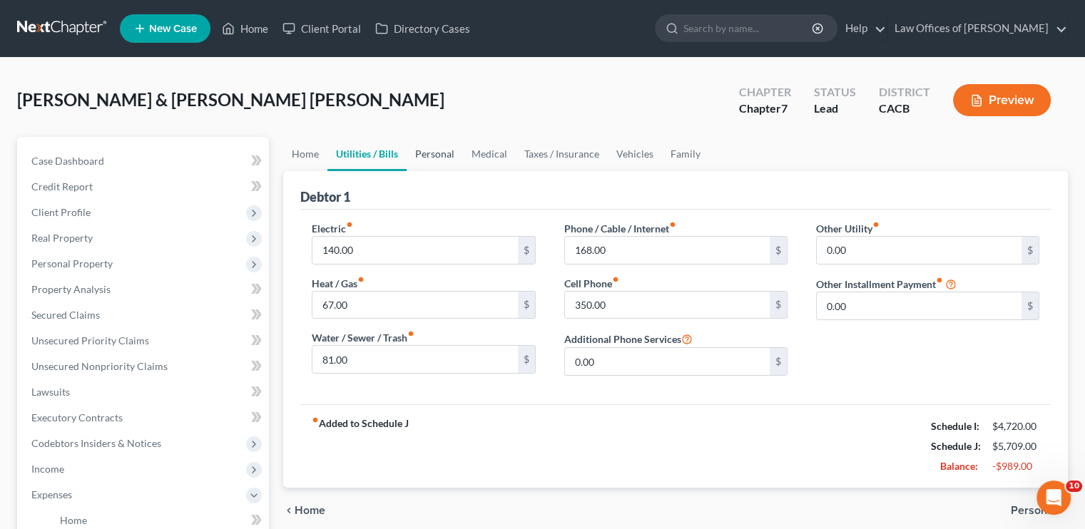
click at [435, 155] on link "Personal" at bounding box center [434, 154] width 56 height 34
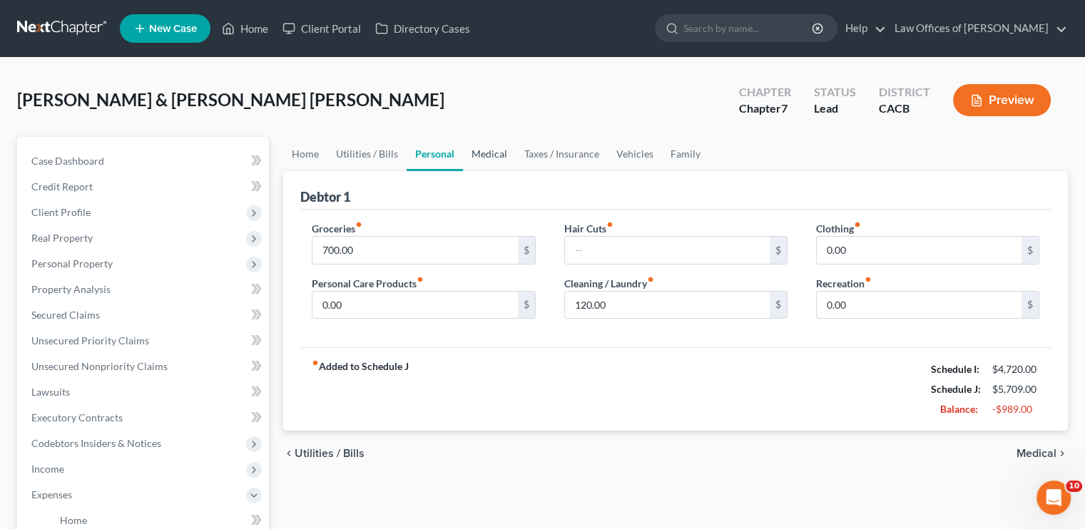
click at [471, 157] on link "Medical" at bounding box center [489, 154] width 53 height 34
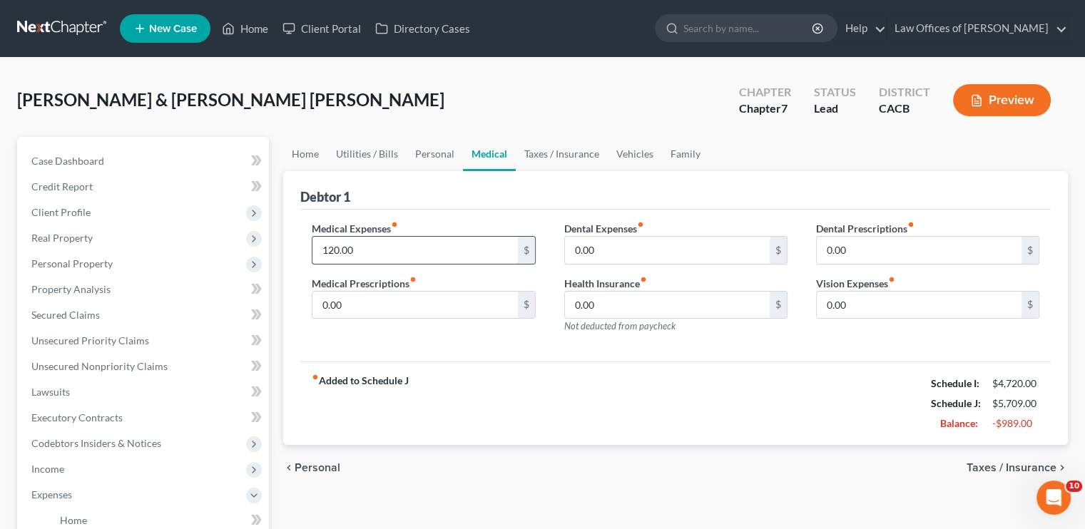
click at [359, 245] on input "120.00" at bounding box center [414, 250] width 205 height 27
click at [577, 148] on link "Taxes / Insurance" at bounding box center [562, 154] width 92 height 34
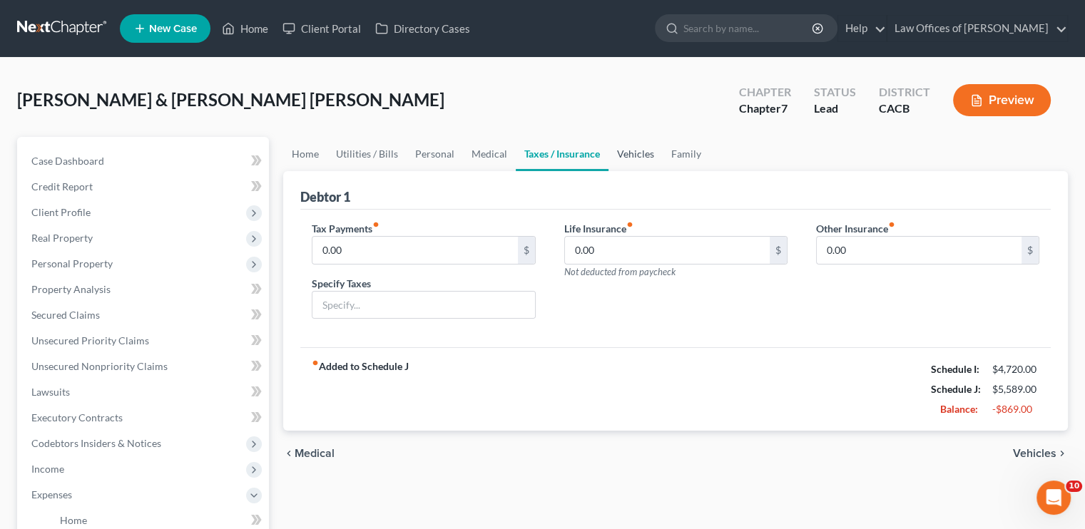
click at [627, 153] on link "Vehicles" at bounding box center [635, 154] width 54 height 34
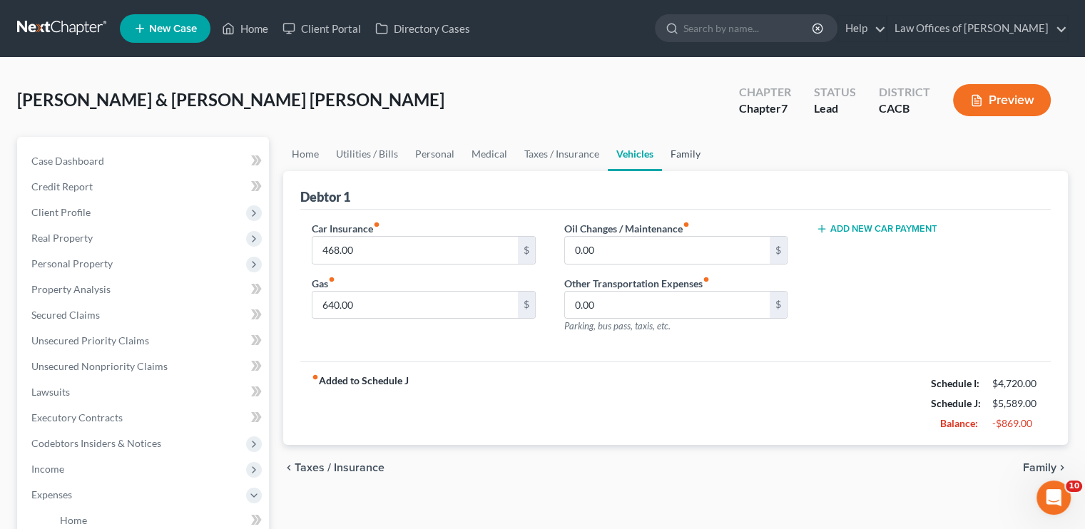
click at [686, 154] on link "Family" at bounding box center [685, 154] width 47 height 34
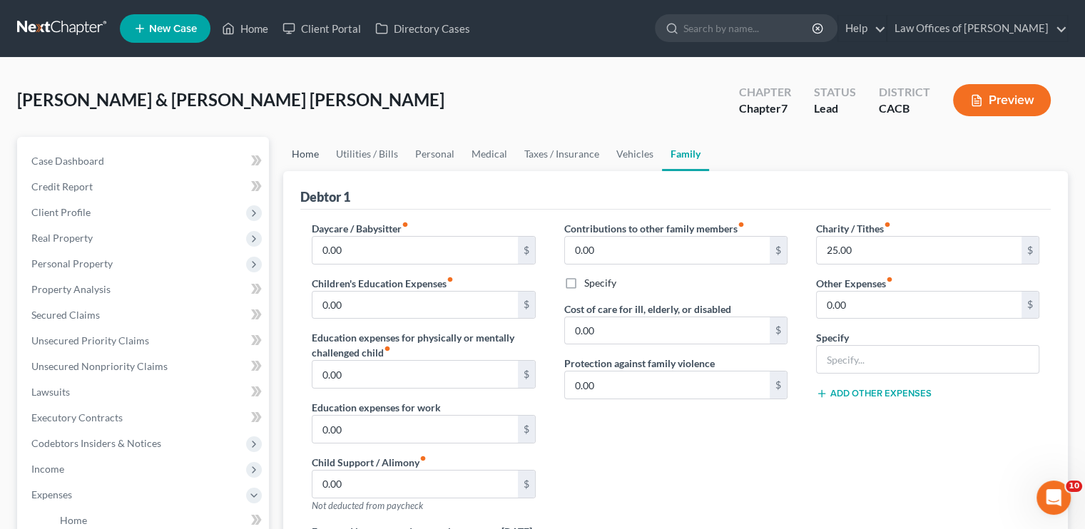
click at [305, 154] on link "Home" at bounding box center [305, 154] width 44 height 34
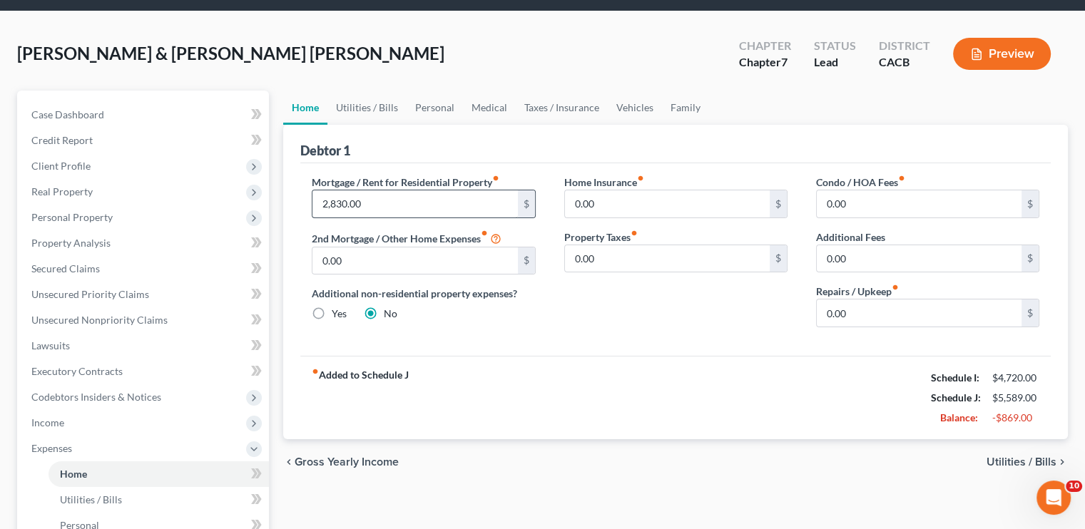
scroll to position [71, 0]
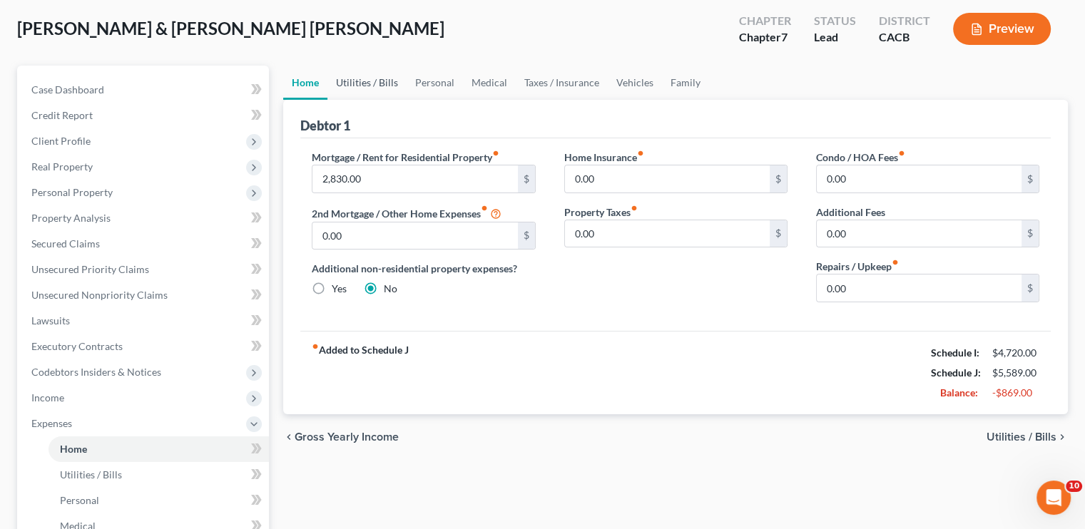
click at [358, 80] on link "Utilities / Bills" at bounding box center [366, 83] width 79 height 34
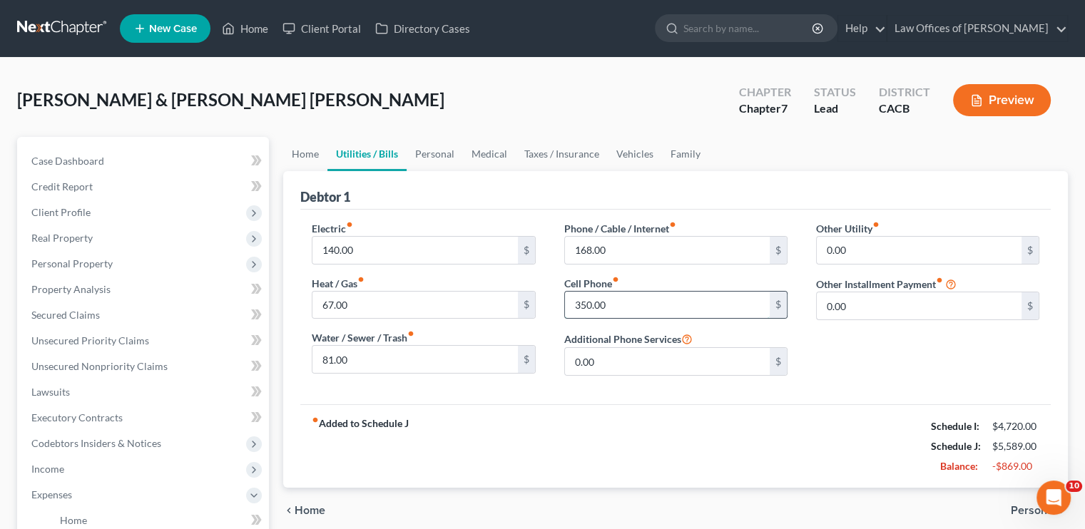
click at [610, 304] on input "350.00" at bounding box center [667, 305] width 205 height 27
type input "200"
click at [434, 155] on link "Personal" at bounding box center [434, 154] width 56 height 34
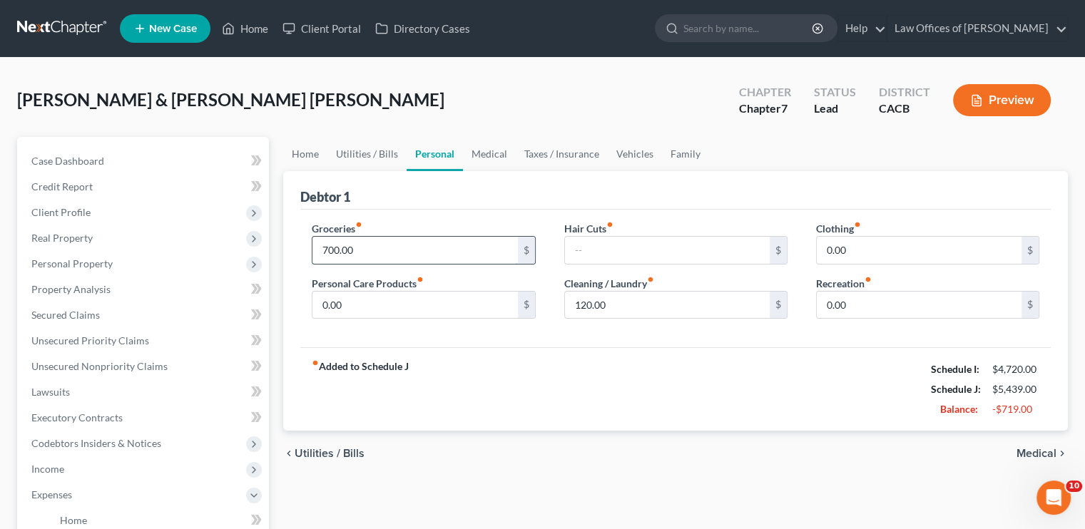
click at [352, 247] on input "700.00" at bounding box center [414, 250] width 205 height 27
type input "500"
click at [595, 306] on input "120.00" at bounding box center [667, 305] width 205 height 27
type input "75"
click at [484, 155] on link "Medical" at bounding box center [489, 154] width 53 height 34
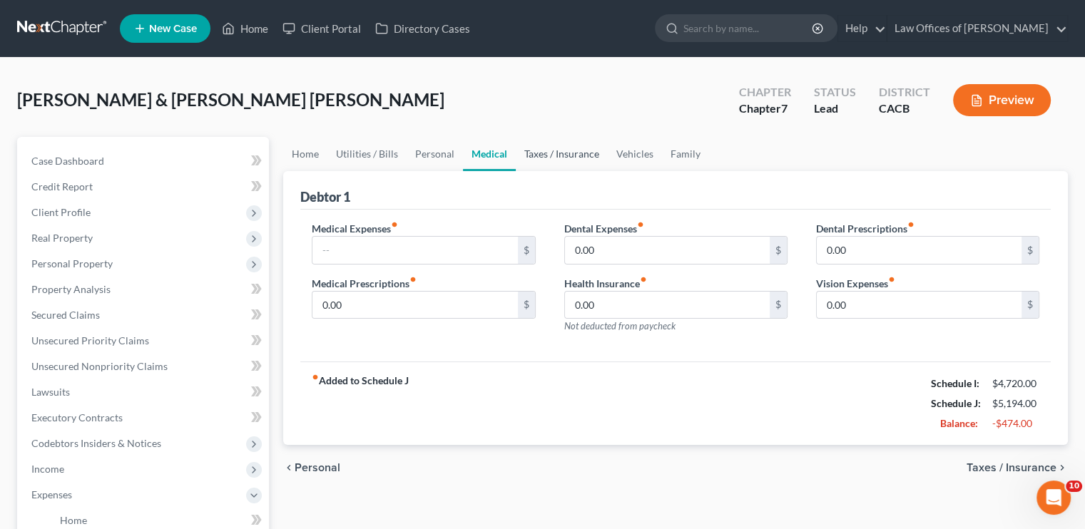
click at [538, 151] on link "Taxes / Insurance" at bounding box center [562, 154] width 92 height 34
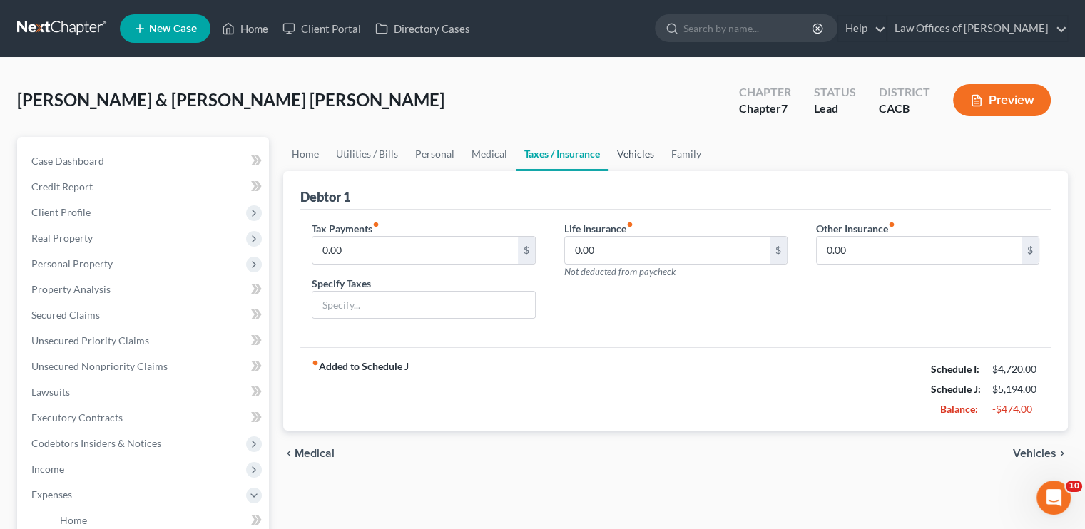
click at [635, 153] on link "Vehicles" at bounding box center [635, 154] width 54 height 34
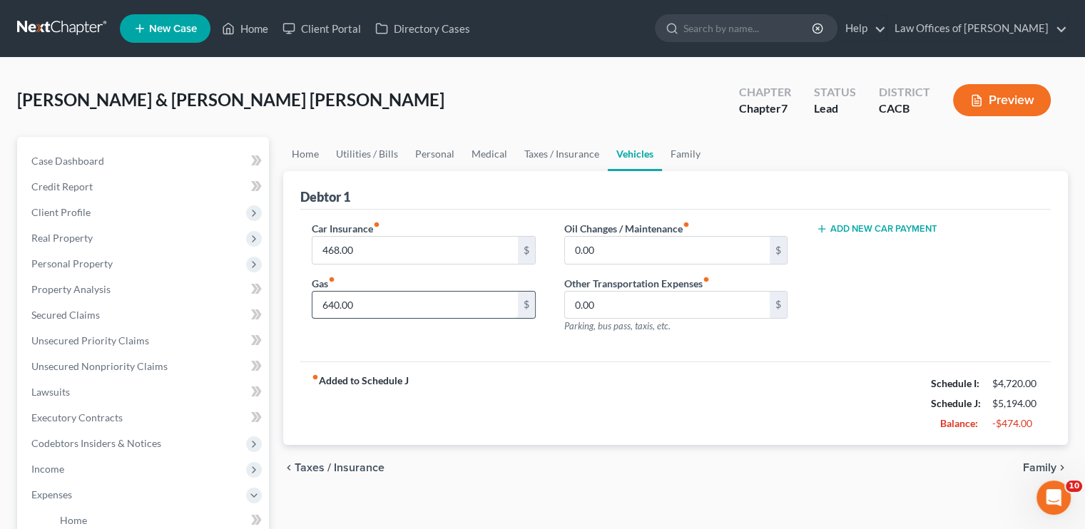
click at [358, 302] on input "640.00" at bounding box center [414, 305] width 205 height 27
type input "400"
click at [357, 248] on input "468.00" at bounding box center [414, 250] width 205 height 27
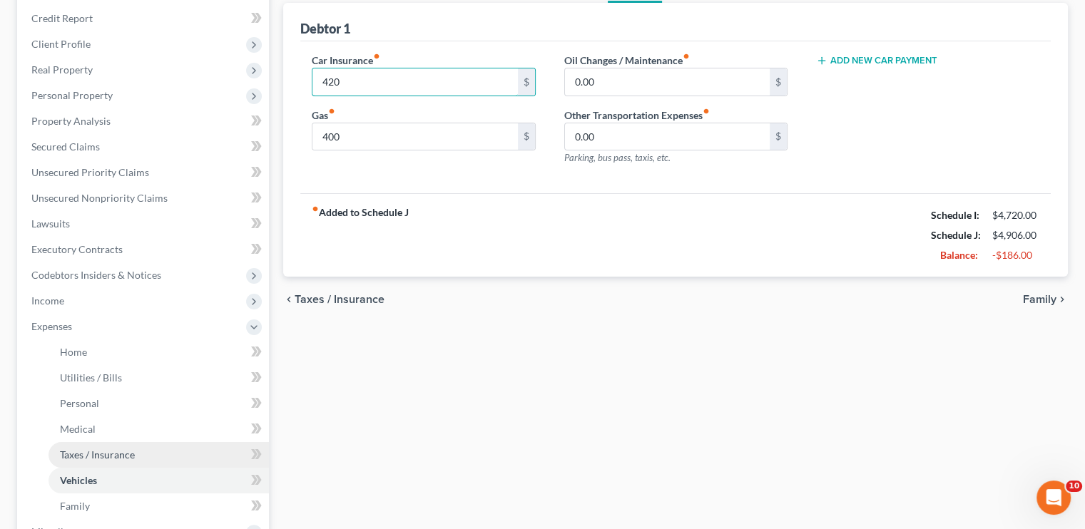
scroll to position [214, 0]
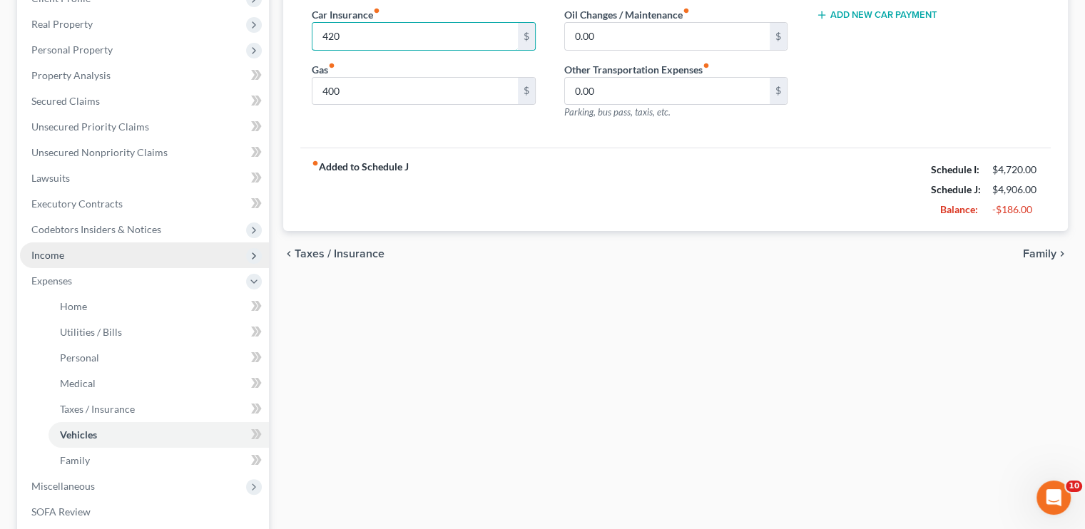
type input "420"
click at [56, 253] on span "Income" at bounding box center [47, 255] width 33 height 12
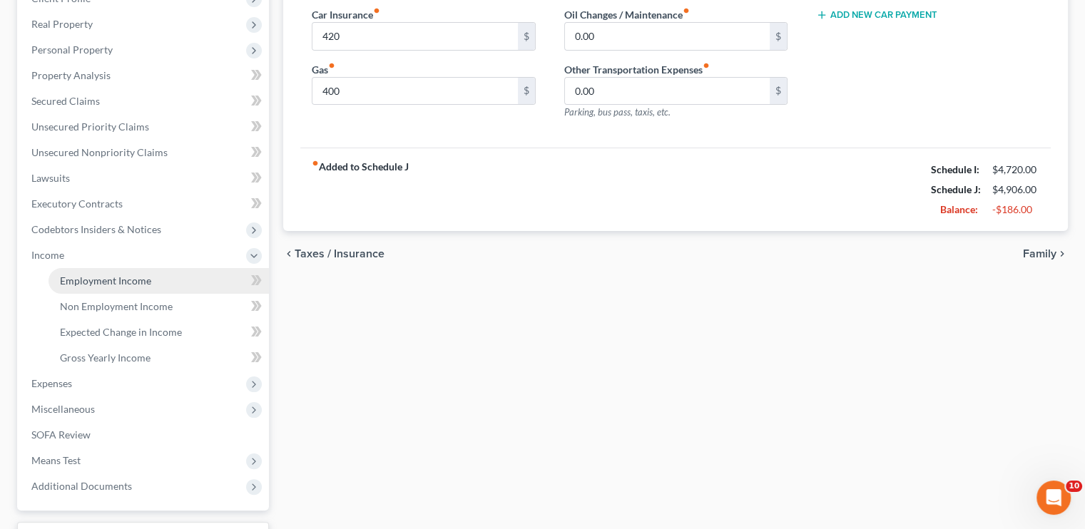
click at [102, 273] on link "Employment Income" at bounding box center [158, 281] width 220 height 26
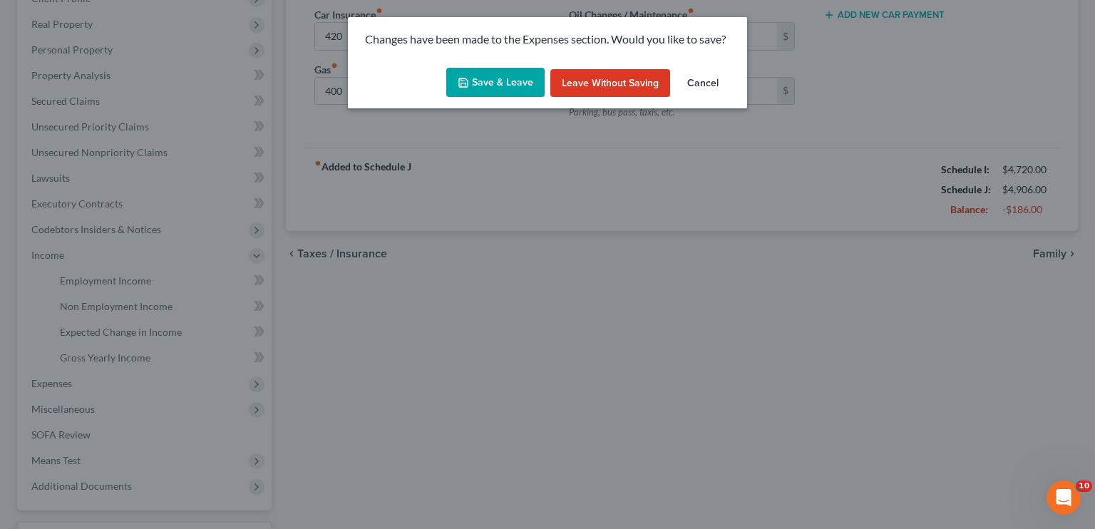
click at [589, 86] on button "Leave without Saving" at bounding box center [610, 83] width 120 height 29
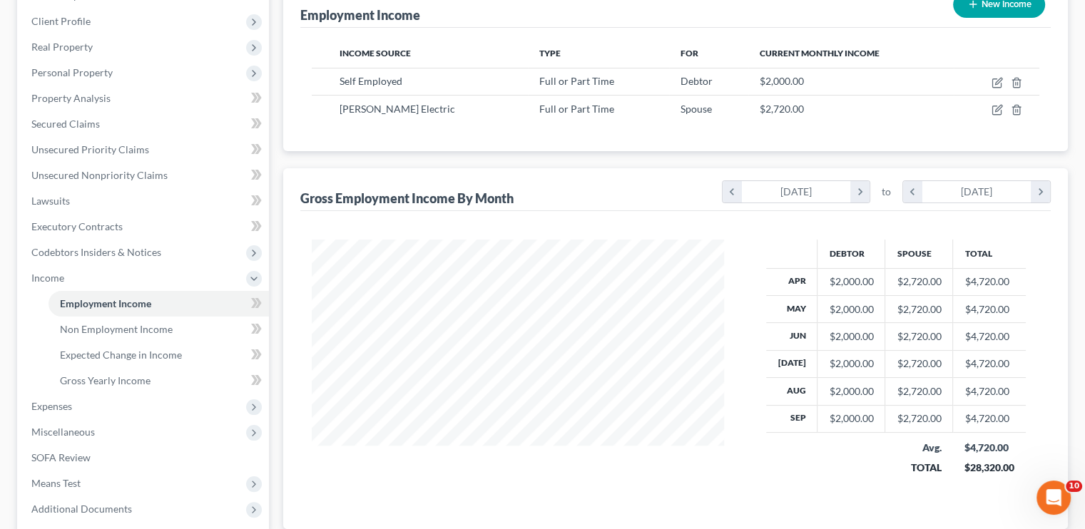
scroll to position [330, 0]
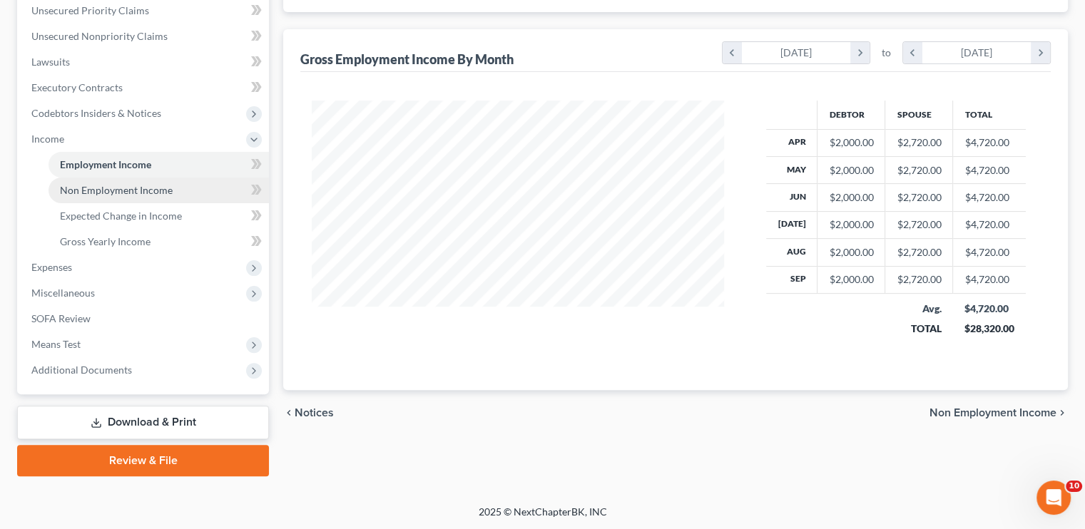
click at [120, 190] on span "Non Employment Income" at bounding box center [116, 190] width 113 height 12
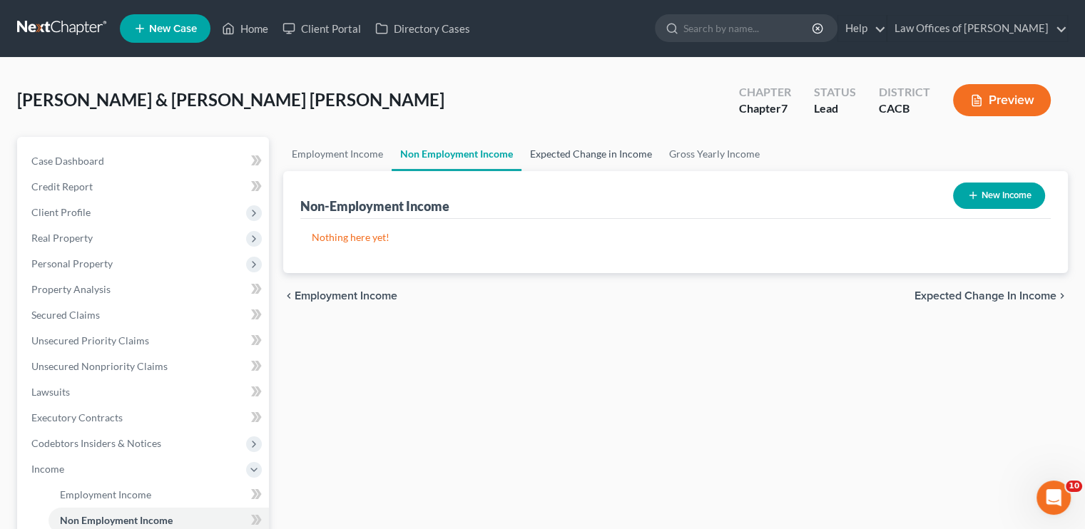
click at [570, 150] on link "Expected Change in Income" at bounding box center [590, 154] width 139 height 34
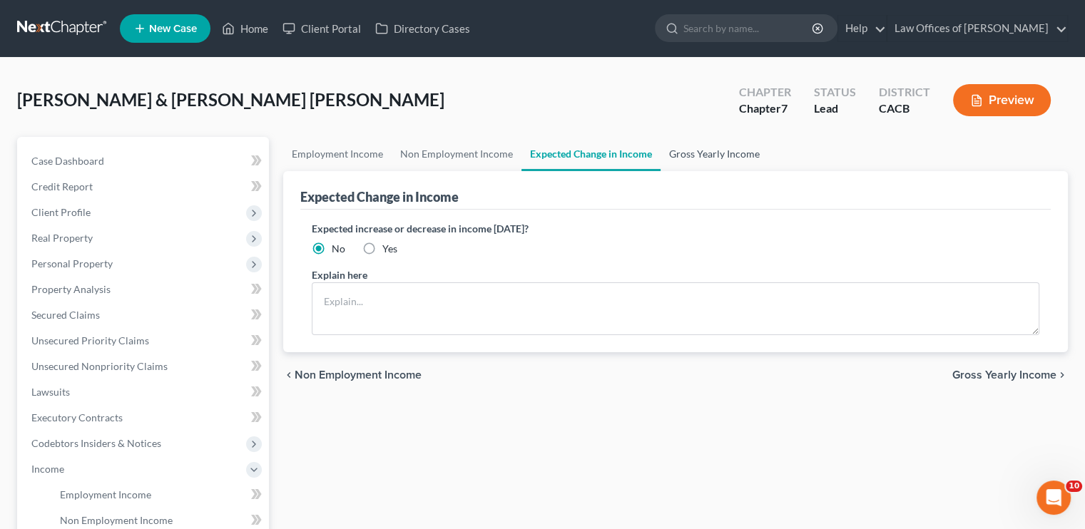
click at [680, 148] on link "Gross Yearly Income" at bounding box center [714, 154] width 108 height 34
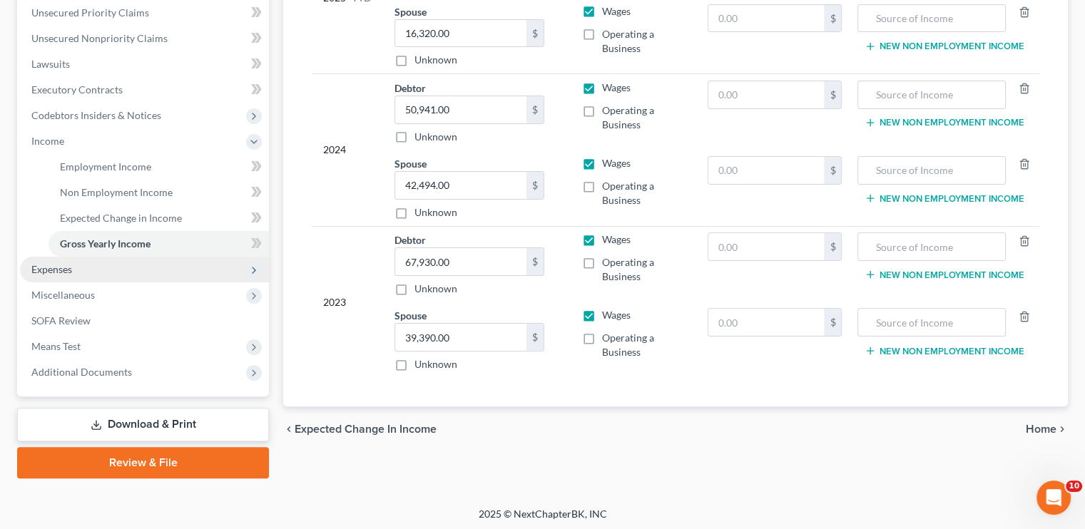
scroll to position [330, 0]
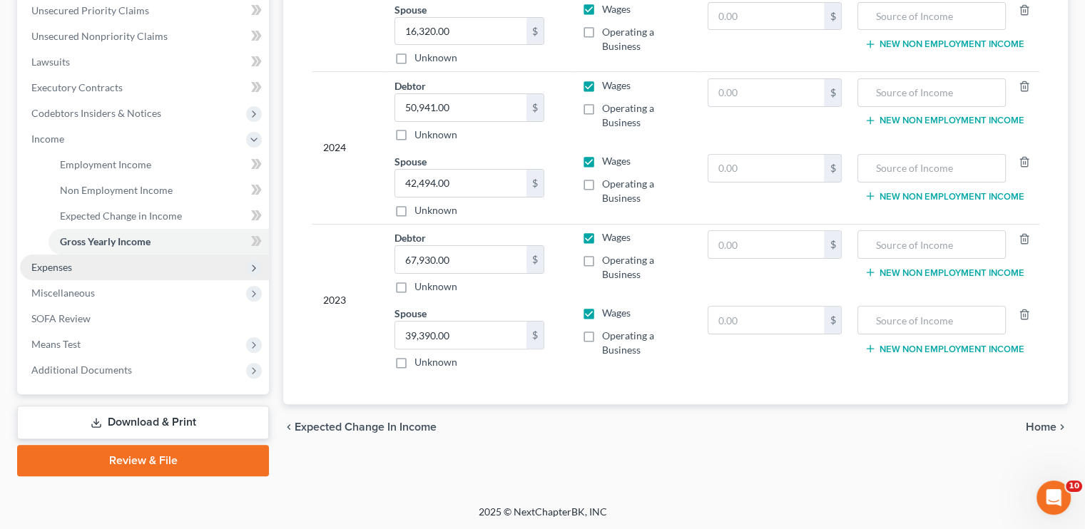
click at [80, 270] on span "Expenses" at bounding box center [144, 268] width 249 height 26
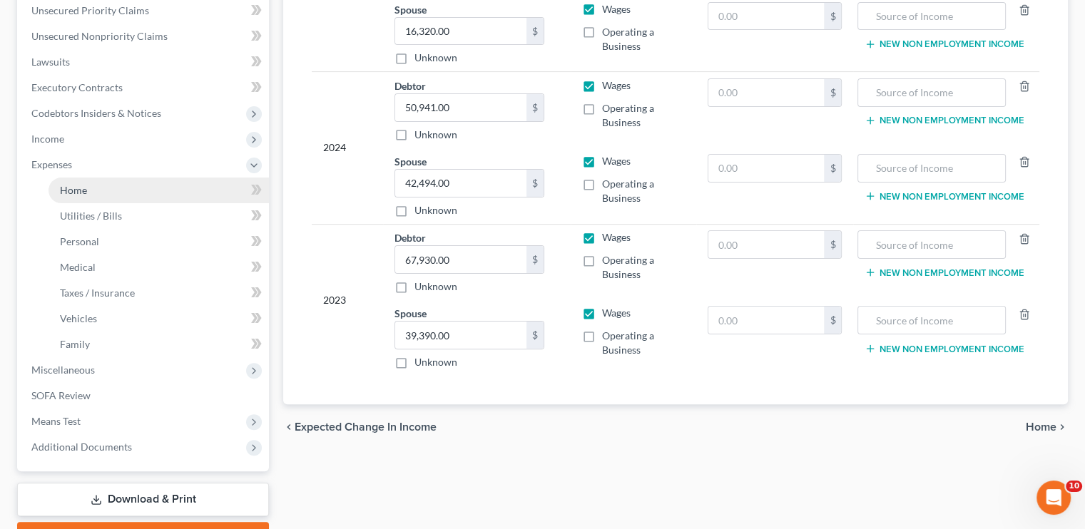
click at [130, 190] on link "Home" at bounding box center [158, 191] width 220 height 26
